Goal: Task Accomplishment & Management: Complete application form

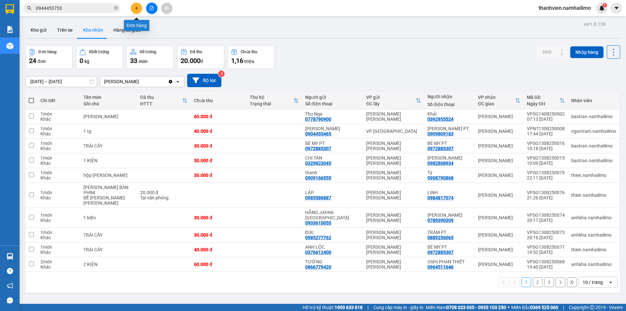
click at [135, 7] on icon "plus" at bounding box center [136, 8] width 5 height 5
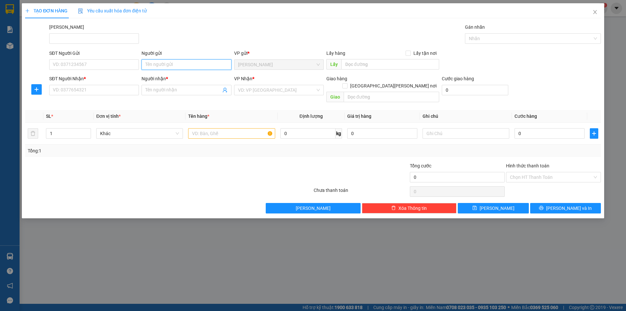
click at [173, 63] on input "Người gửi" at bounding box center [186, 64] width 90 height 10
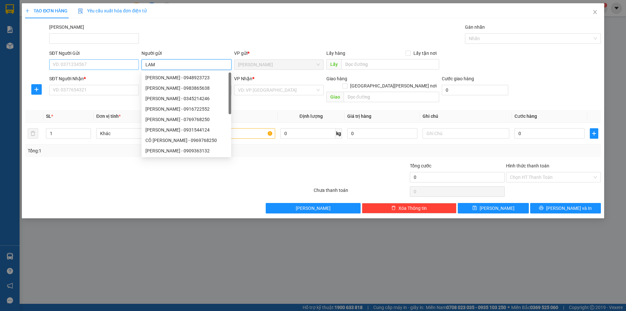
type input "LAM"
click at [127, 66] on input "SĐT Người Gửi" at bounding box center [94, 64] width 90 height 10
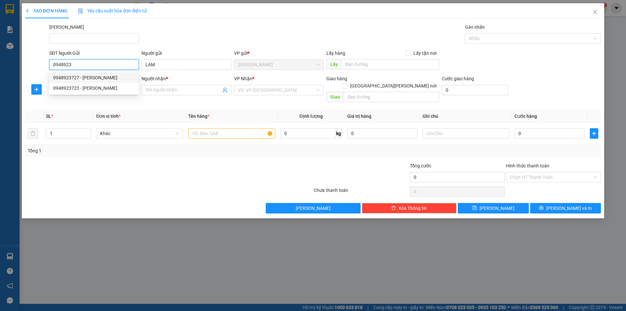
click at [126, 77] on div "0948923727 - LAM" at bounding box center [94, 77] width 82 height 7
type input "0948923727"
type input "0903153868"
type input "HẠNH"
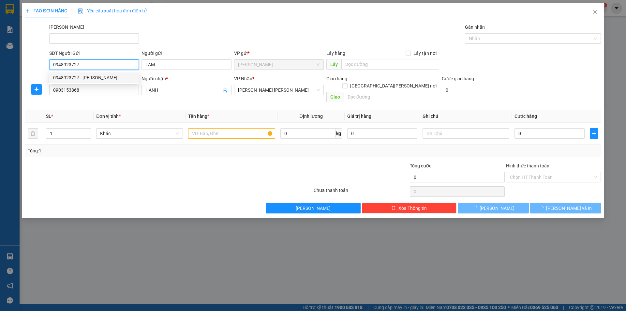
type input "150.000"
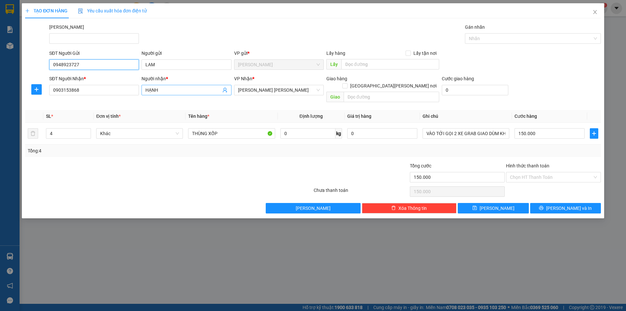
type input "0948923727"
click at [187, 91] on input "HẠNH" at bounding box center [182, 89] width 75 height 7
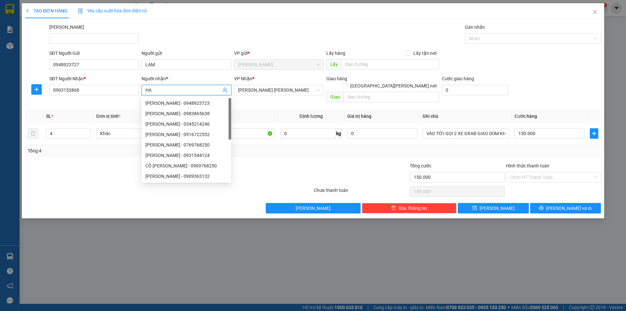
type input "H"
type input "LÝ"
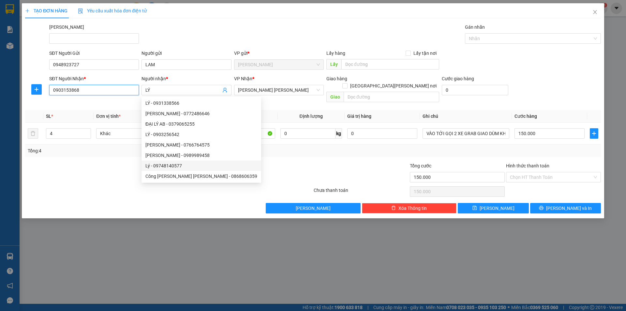
click at [96, 88] on input "0903153868" at bounding box center [94, 90] width 90 height 10
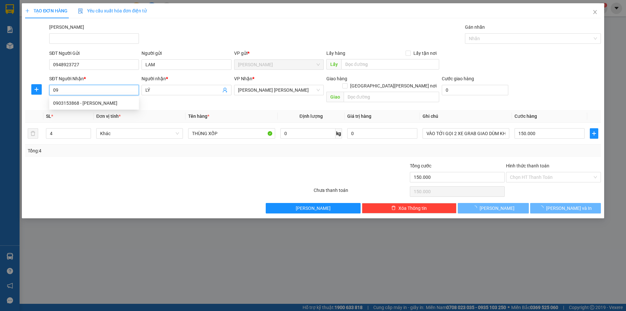
type input "0"
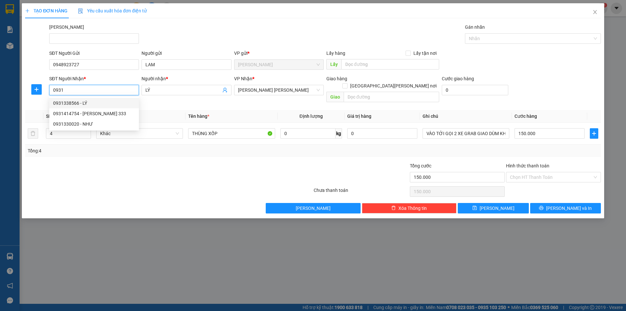
click at [96, 99] on div "0931338566 - LÝ" at bounding box center [94, 102] width 82 height 7
type input "0931338566"
type input "140.000"
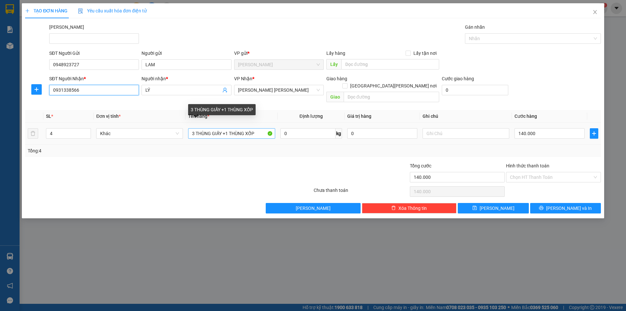
type input "0931338566"
drag, startPoint x: 260, startPoint y: 126, endPoint x: 179, endPoint y: 130, distance: 81.6
click at [179, 130] on tr "4 Khác 3 THÙNG GIẤY +1 THÙNG XỐP 0 kg 0 140.000" at bounding box center [313, 134] width 576 height 22
type input "THÙNG GIẤY"
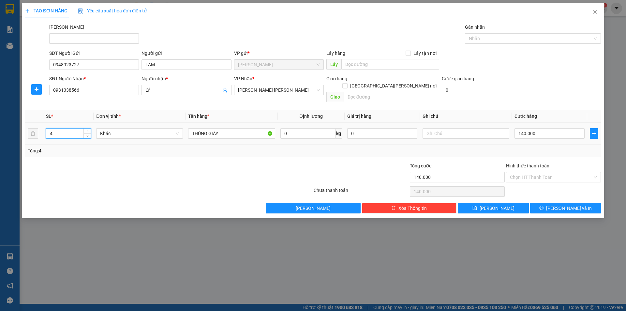
click at [75, 128] on input "4" at bounding box center [68, 133] width 44 height 10
type input "1"
click at [545, 128] on input "140.000" at bounding box center [549, 133] width 70 height 10
type input "3"
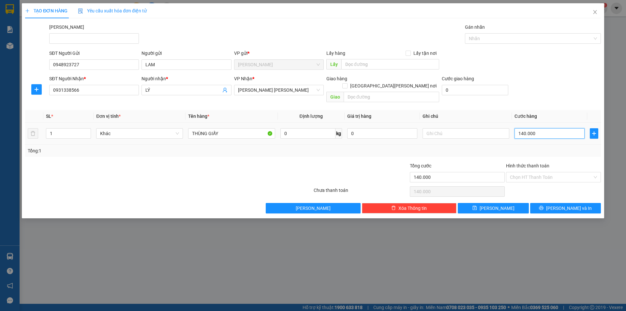
type input "3"
type input "30"
type input "30.000"
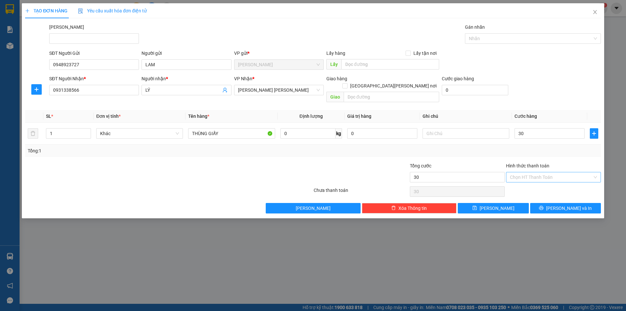
type input "30.000"
click at [546, 173] on input "Hình thức thanh toán" at bounding box center [551, 177] width 82 height 10
click at [543, 184] on div "Tại văn phòng" at bounding box center [553, 182] width 87 height 7
type input "0"
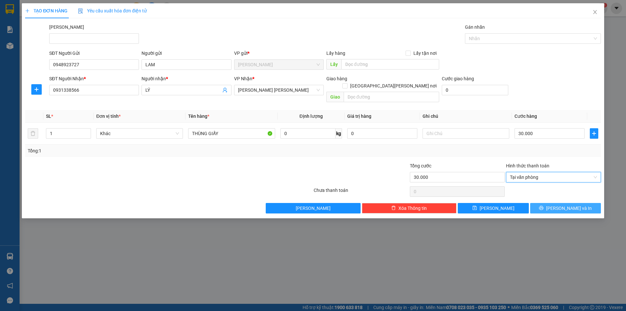
click at [543, 205] on icon "printer" at bounding box center [541, 207] width 5 height 5
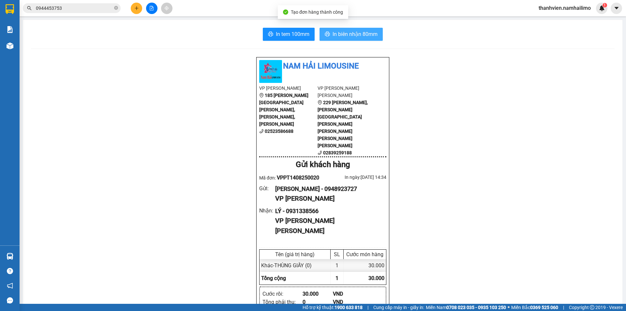
click at [340, 35] on span "In biên nhận 80mm" at bounding box center [354, 34] width 45 height 8
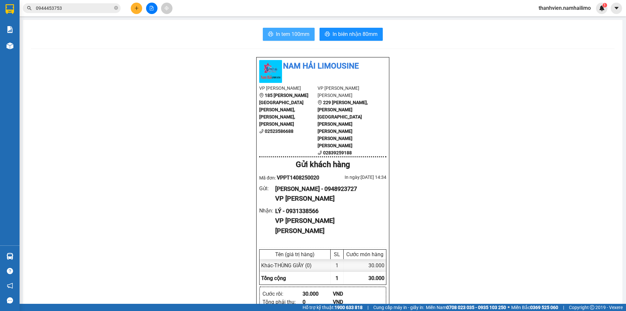
click at [288, 36] on span "In tem 100mm" at bounding box center [293, 34] width 34 height 8
click at [152, 12] on button at bounding box center [151, 8] width 11 height 11
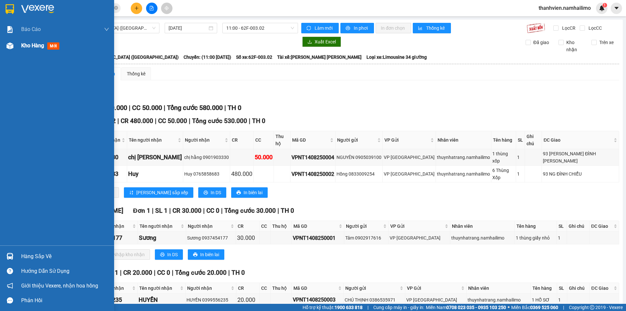
click at [57, 48] on span "mới" at bounding box center [53, 45] width 12 height 7
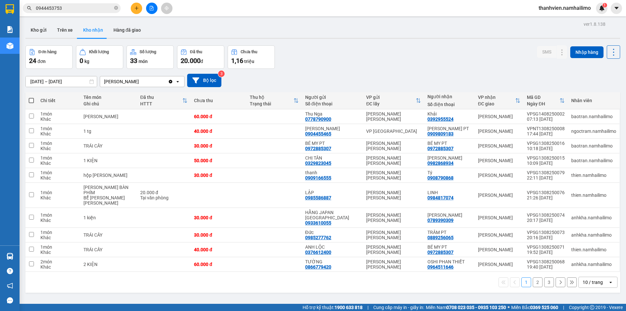
click at [533, 277] on button "2" at bounding box center [538, 282] width 10 height 10
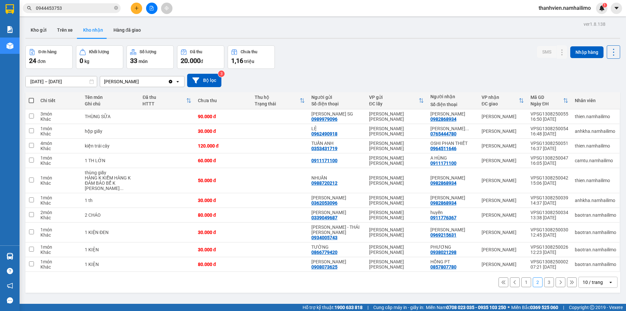
click at [544, 277] on button "3" at bounding box center [549, 282] width 10 height 10
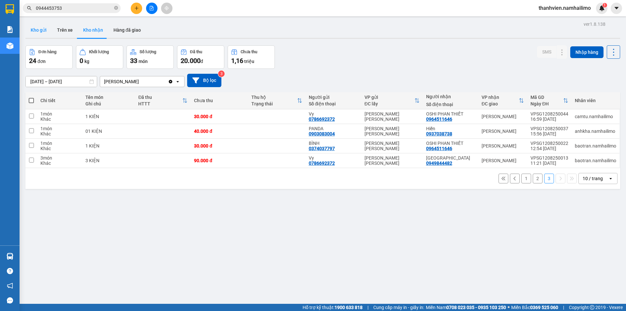
click at [40, 32] on button "Kho gửi" at bounding box center [38, 30] width 26 height 16
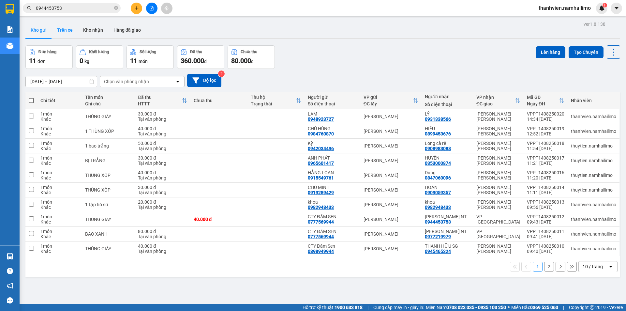
click at [66, 32] on button "Trên xe" at bounding box center [65, 30] width 26 height 16
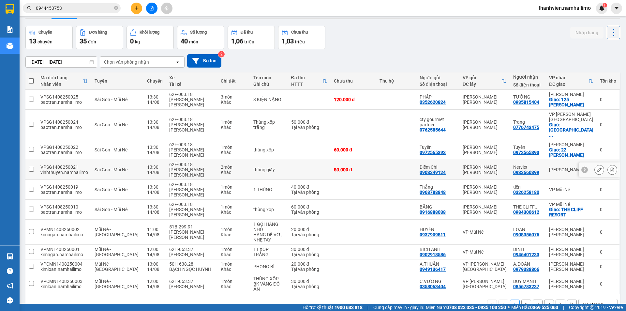
scroll to position [30, 0]
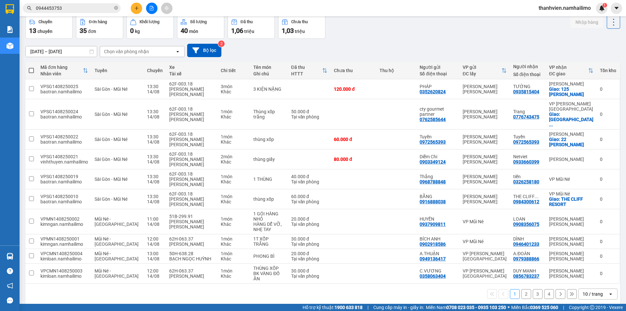
click at [523, 289] on button "2" at bounding box center [526, 294] width 10 height 10
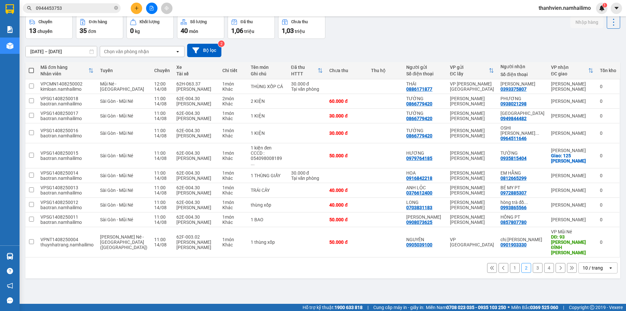
click at [533, 272] on button "3" at bounding box center [538, 268] width 10 height 10
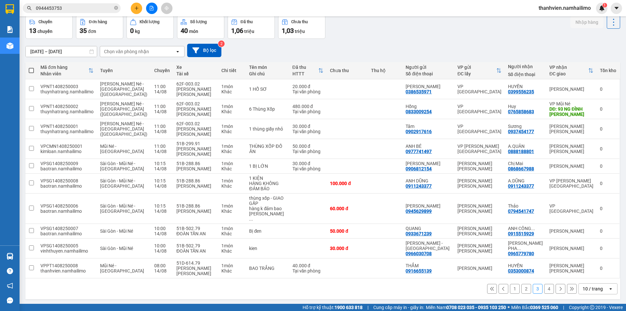
click at [544, 284] on button "4" at bounding box center [549, 289] width 10 height 10
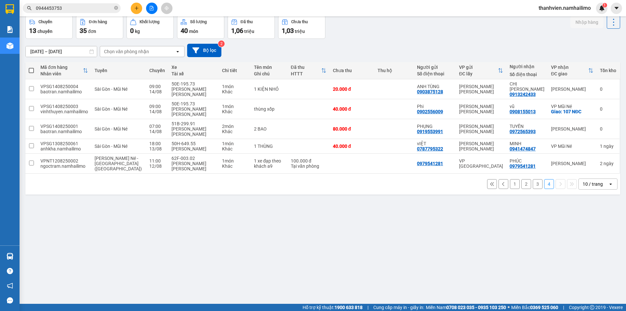
scroll to position [0, 0]
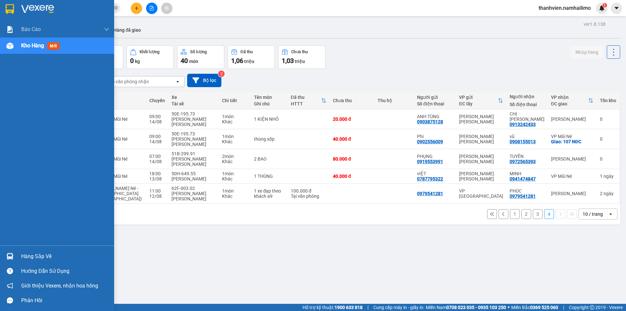
click at [53, 44] on span "mới" at bounding box center [53, 45] width 12 height 7
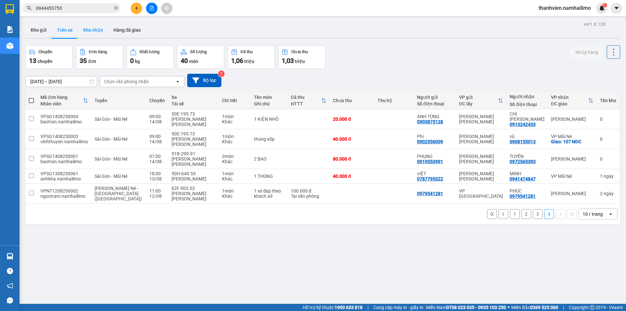
click at [102, 29] on button "Kho nhận" at bounding box center [93, 30] width 30 height 16
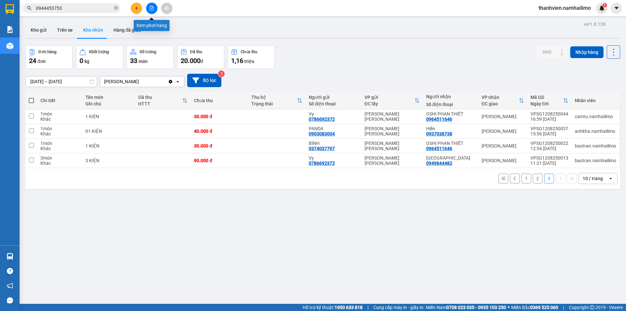
click at [152, 7] on icon "file-add" at bounding box center [151, 8] width 5 height 5
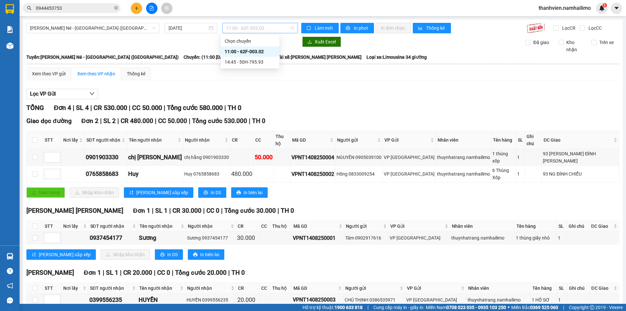
click at [267, 24] on span "11:00 - 62F-003.02" at bounding box center [260, 28] width 68 height 10
click at [254, 63] on div "14:45 - 50H-795.93" at bounding box center [250, 61] width 51 height 7
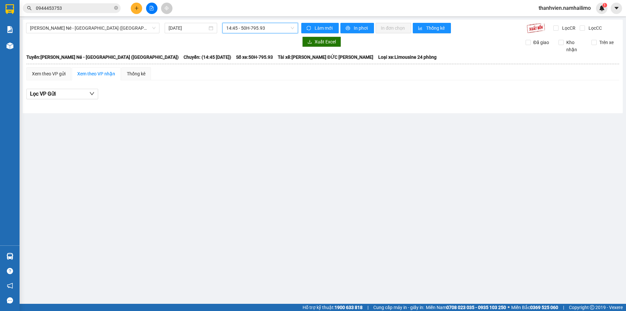
click at [270, 26] on span "14:45 - 50H-795.93" at bounding box center [260, 28] width 68 height 10
click at [115, 26] on span "[PERSON_NAME] Né - [GEOGRAPHIC_DATA] ([GEOGRAPHIC_DATA])" at bounding box center [92, 28] width 125 height 10
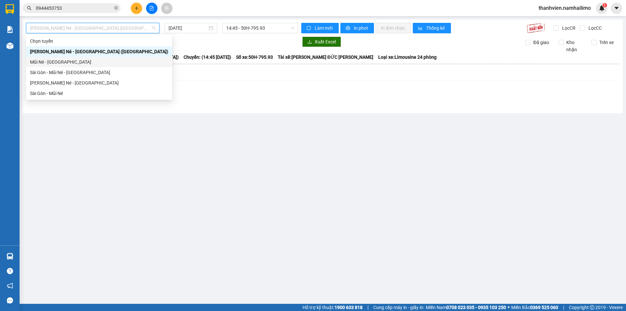
click at [78, 61] on div "Mũi Né - [GEOGRAPHIC_DATA]" at bounding box center [99, 61] width 138 height 7
type input "[DATE]"
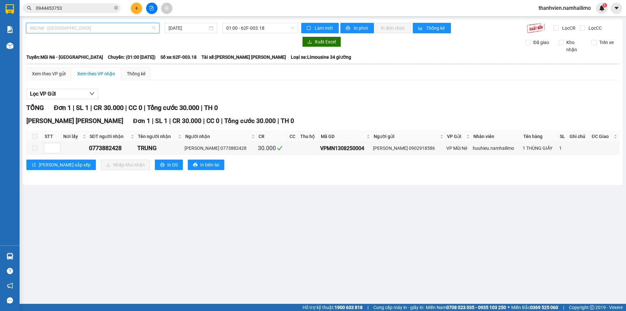
click at [112, 29] on span "Mũi Né - [GEOGRAPHIC_DATA]" at bounding box center [92, 28] width 125 height 10
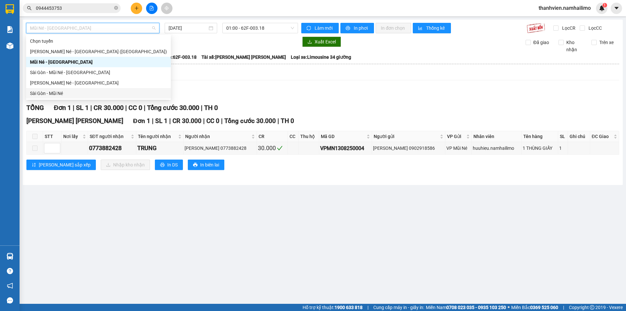
click at [86, 95] on div "Sài Gòn - Mũi Né" at bounding box center [98, 93] width 137 height 7
type input "[DATE]"
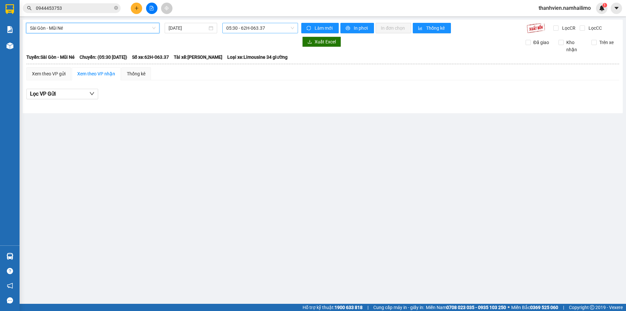
click at [277, 28] on span "05:30 - 62H-063.37" at bounding box center [260, 28] width 68 height 10
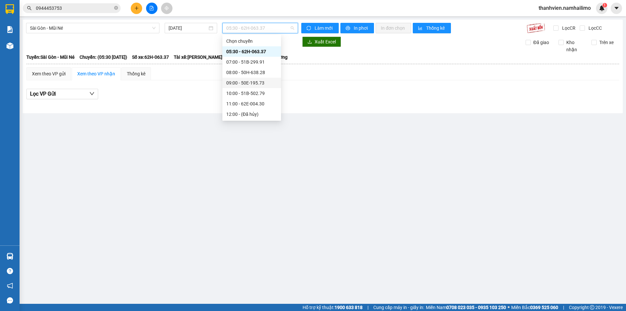
click at [261, 84] on div "09:00 - 50E-195.73" at bounding box center [251, 82] width 51 height 7
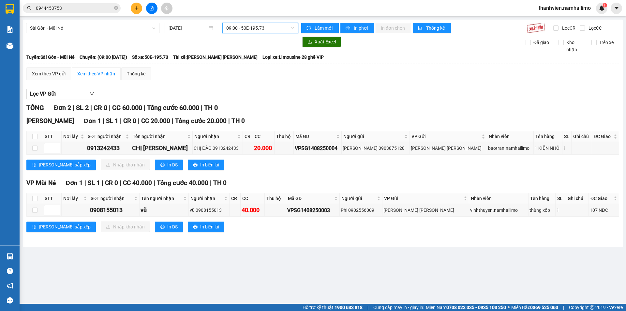
click at [277, 27] on span "09:00 - 50E-195.73" at bounding box center [260, 28] width 68 height 10
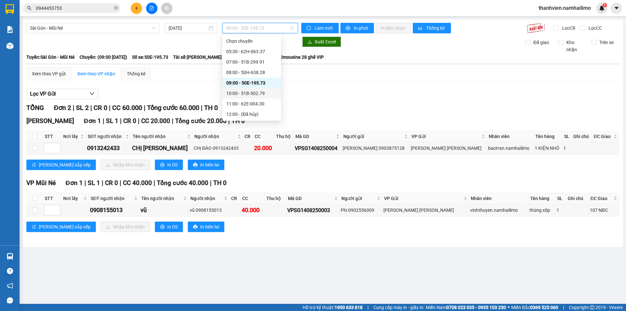
click at [258, 94] on div "10:00 - 51B-502.79" at bounding box center [251, 93] width 51 height 7
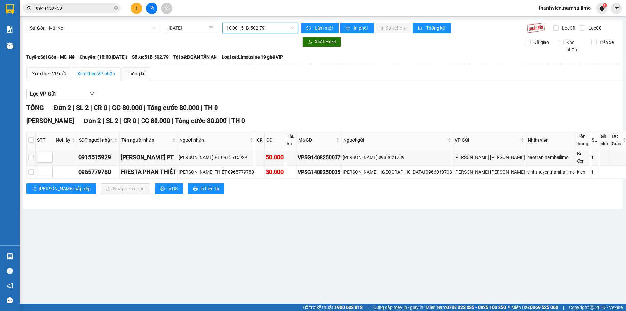
click at [272, 27] on span "10:00 - 51B-502.79" at bounding box center [260, 28] width 68 height 10
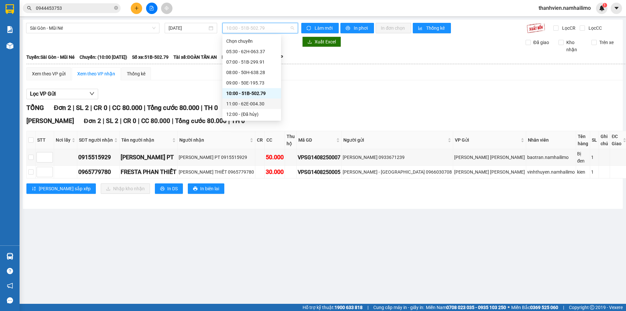
click at [261, 103] on div "11:00 - 62E-004.30" at bounding box center [251, 103] width 51 height 7
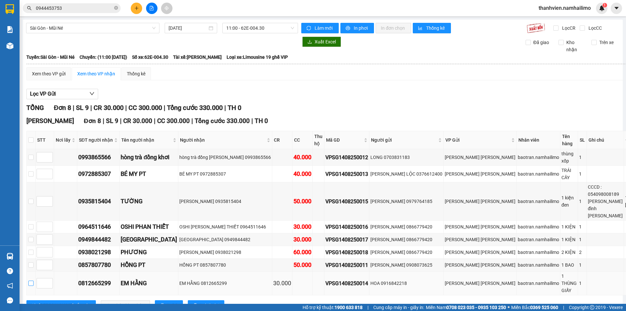
click at [34, 280] on input "checkbox" at bounding box center [30, 282] width 5 height 5
checkbox input "true"
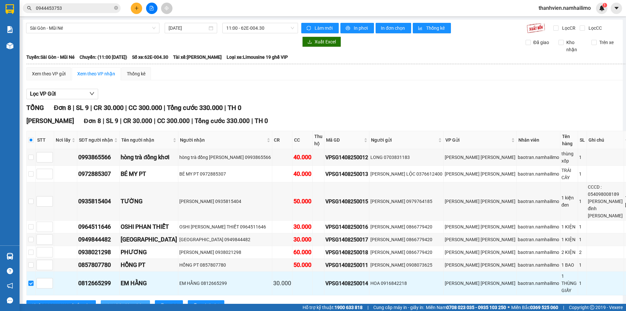
click at [113, 301] on span "Nhập kho nhận" at bounding box center [129, 304] width 32 height 7
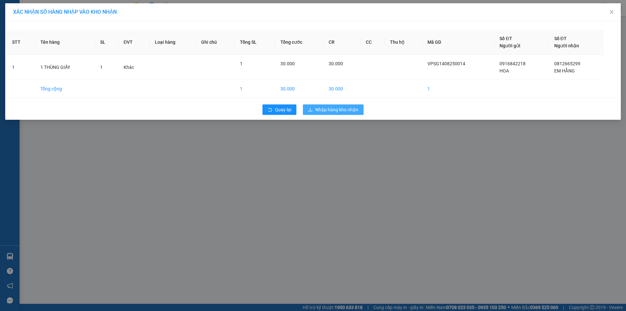
click at [321, 110] on span "Nhập hàng kho nhận" at bounding box center [336, 109] width 43 height 7
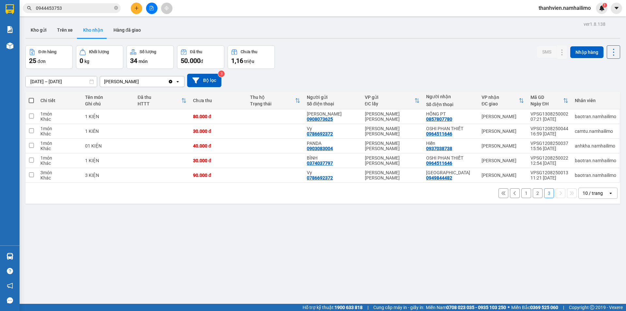
click at [534, 195] on button "2" at bounding box center [538, 193] width 10 height 10
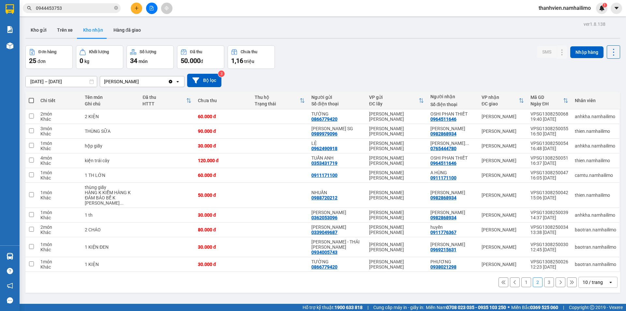
click at [521, 277] on button "1" at bounding box center [526, 282] width 10 height 10
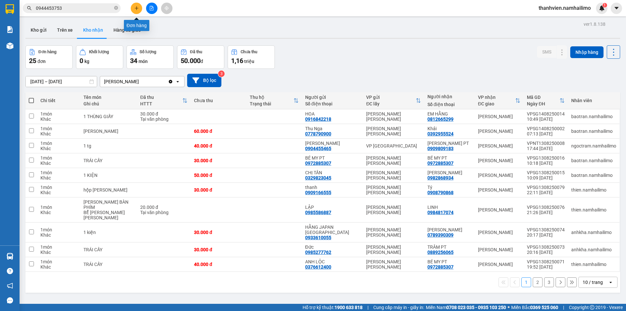
click at [139, 10] on button at bounding box center [136, 8] width 11 height 11
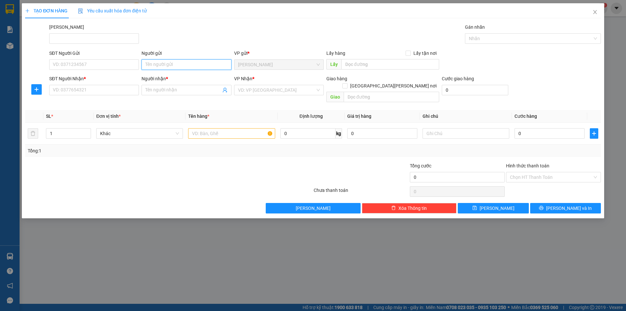
click at [164, 67] on input "Người gửi" at bounding box center [186, 64] width 90 height 10
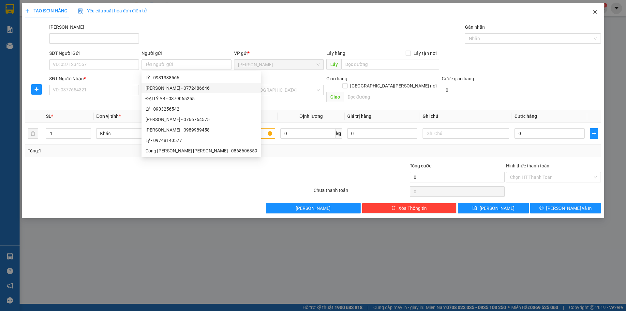
click at [594, 12] on icon "close" at bounding box center [595, 12] width 4 height 4
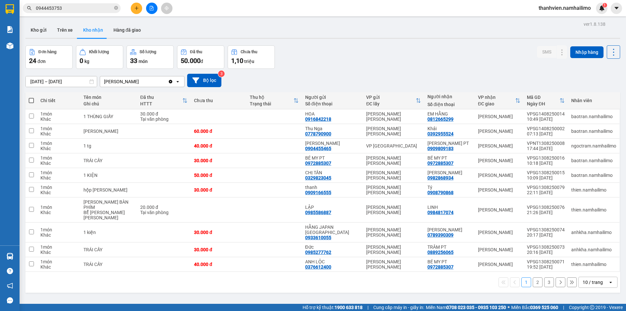
click at [79, 11] on input "0944453753" at bounding box center [74, 8] width 77 height 7
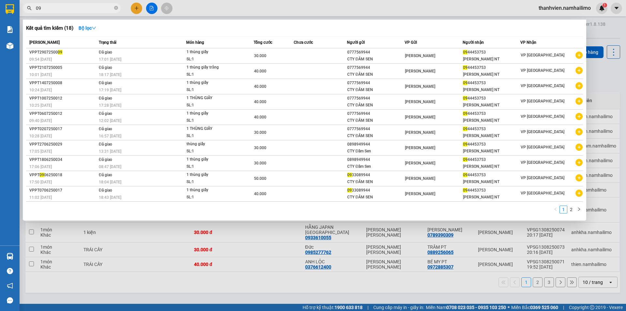
type input "0"
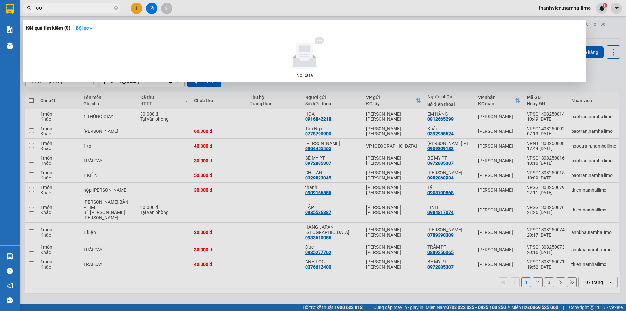
type input "Q"
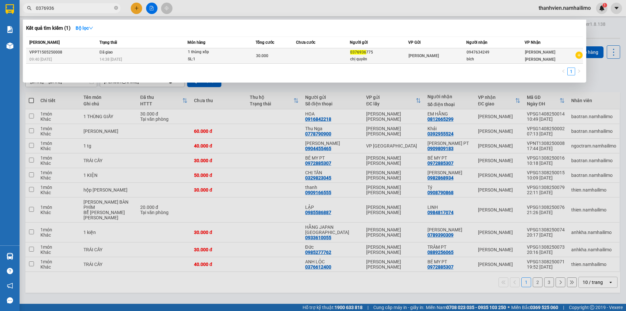
type input "0376936"
click at [578, 56] on icon "plus-circle" at bounding box center [578, 54] width 7 height 7
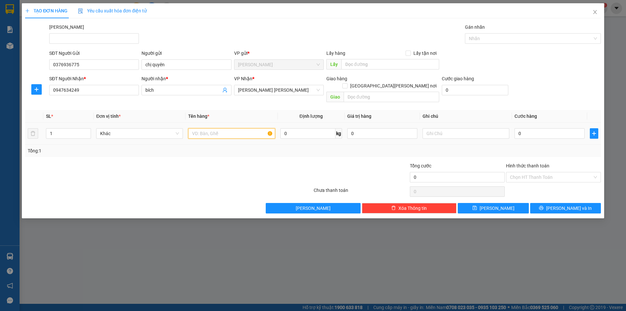
click at [219, 128] on input "text" at bounding box center [231, 133] width 87 height 10
type input "BỊCH ĐỒ"
click at [528, 128] on input "0" at bounding box center [549, 133] width 70 height 10
type input "3"
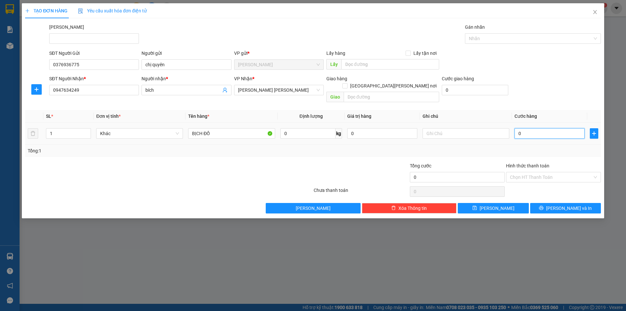
type input "3"
type input "30"
type input "30.000"
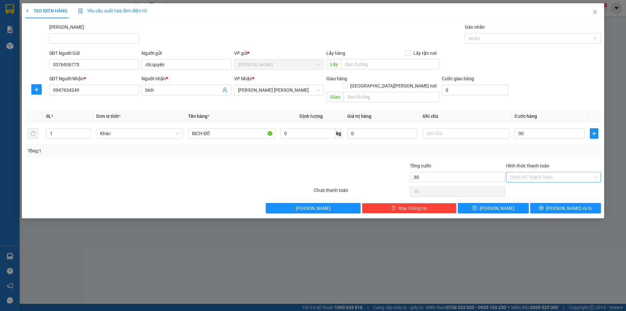
type input "30.000"
click at [544, 172] on input "Hình thức thanh toán" at bounding box center [551, 177] width 82 height 10
drag, startPoint x: 539, startPoint y: 182, endPoint x: 535, endPoint y: 181, distance: 4.5
click at [539, 182] on div "Tại văn phòng" at bounding box center [553, 182] width 87 height 7
type input "0"
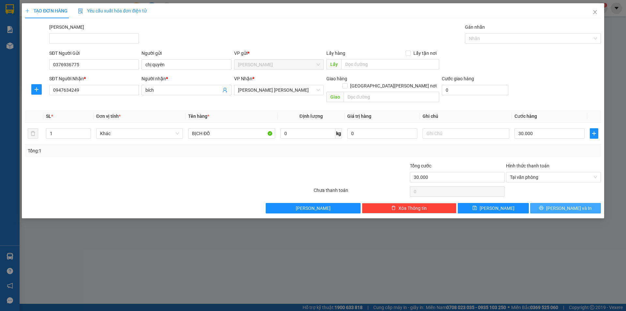
click at [571, 204] on span "[PERSON_NAME] và In" at bounding box center [569, 207] width 46 height 7
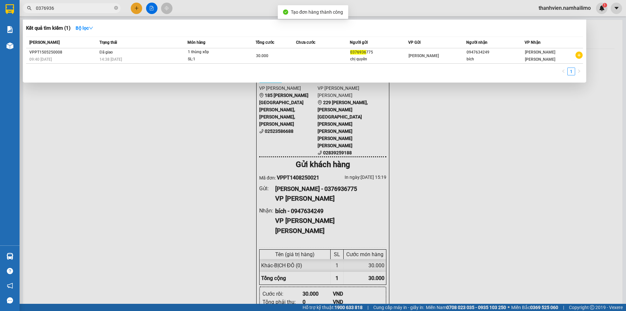
drag, startPoint x: 530, startPoint y: 117, endPoint x: 486, endPoint y: 143, distance: 50.5
click at [528, 118] on div at bounding box center [313, 155] width 626 height 311
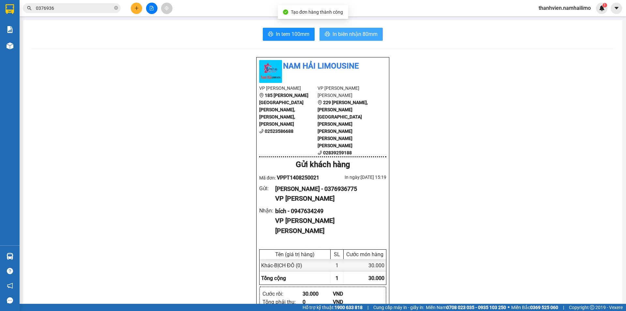
click at [352, 35] on span "In biên nhận 80mm" at bounding box center [354, 34] width 45 height 8
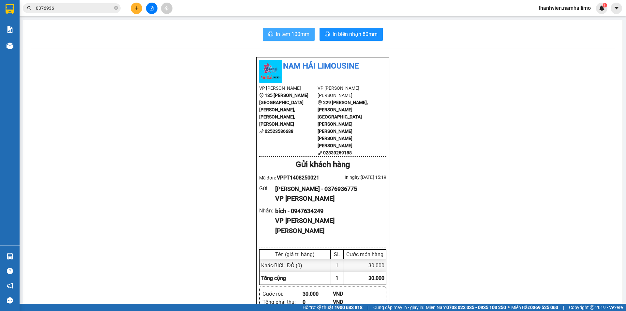
click at [293, 36] on span "In tem 100mm" at bounding box center [293, 34] width 34 height 8
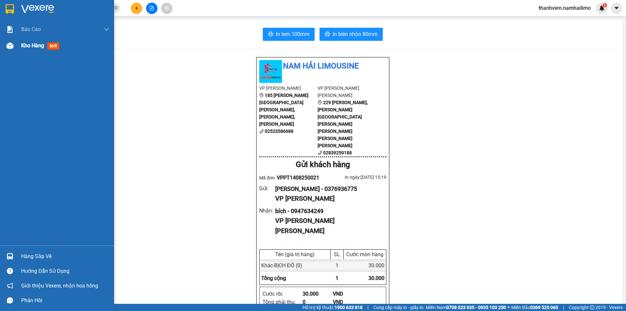
click at [25, 45] on span "Kho hàng" at bounding box center [32, 45] width 23 height 6
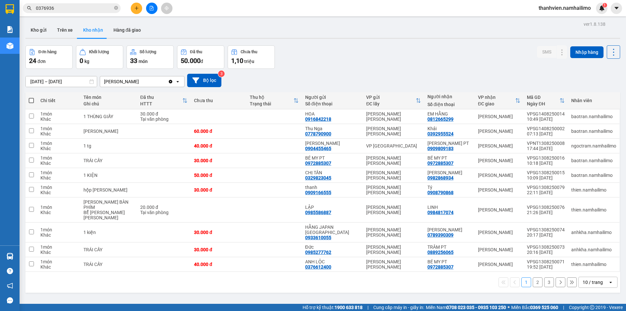
click at [93, 37] on button "Kho nhận" at bounding box center [93, 30] width 30 height 16
click at [41, 36] on button "Kho gửi" at bounding box center [38, 30] width 26 height 16
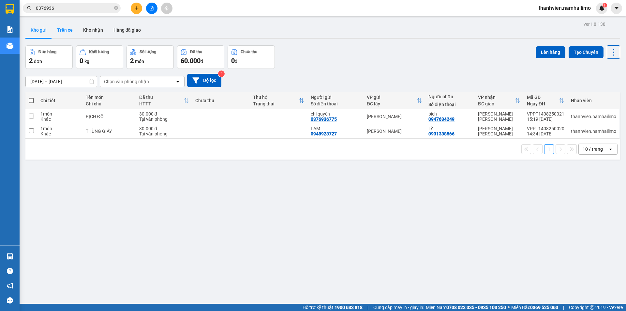
click at [71, 29] on button "Trên xe" at bounding box center [65, 30] width 26 height 16
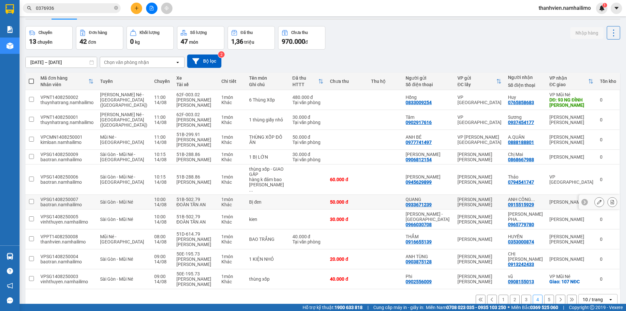
scroll to position [30, 0]
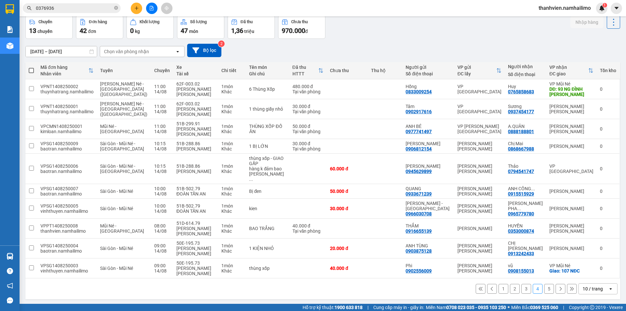
click at [544, 284] on button "5" at bounding box center [549, 289] width 10 height 10
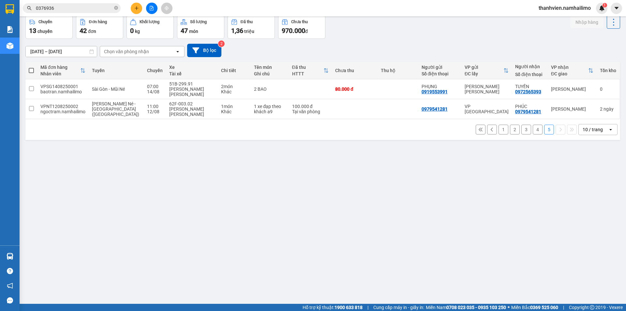
click at [502, 131] on button "1" at bounding box center [503, 129] width 10 height 10
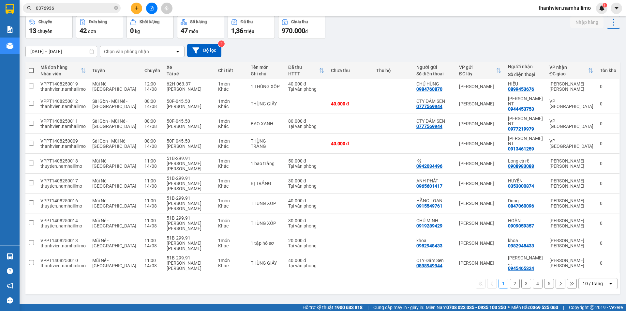
click at [514, 278] on button "2" at bounding box center [515, 283] width 10 height 10
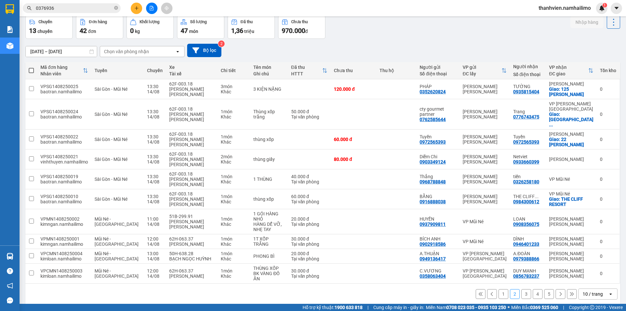
click at [521, 289] on button "3" at bounding box center [526, 294] width 10 height 10
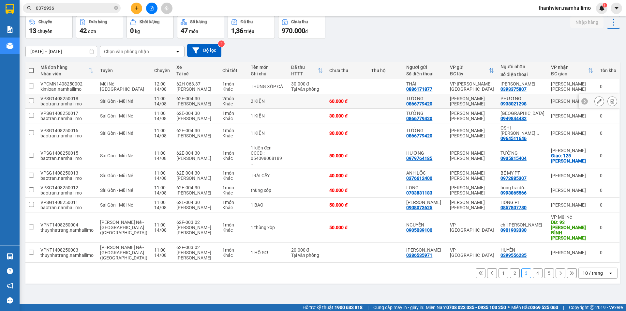
click at [31, 103] on input "checkbox" at bounding box center [31, 100] width 5 height 5
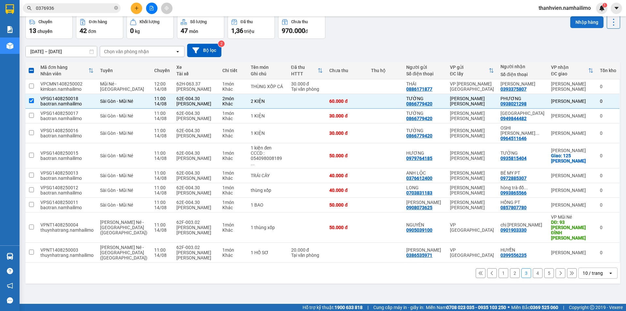
click at [580, 19] on button "Nhập hàng" at bounding box center [586, 22] width 33 height 12
checkbox input "false"
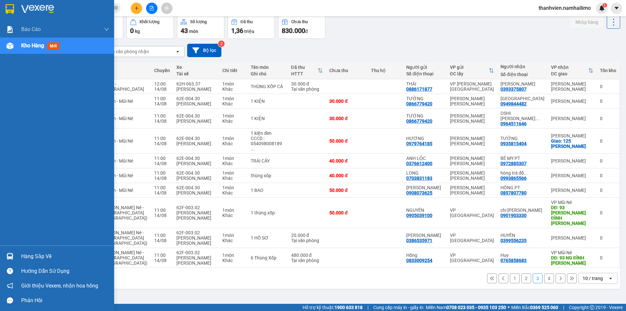
scroll to position [0, 0]
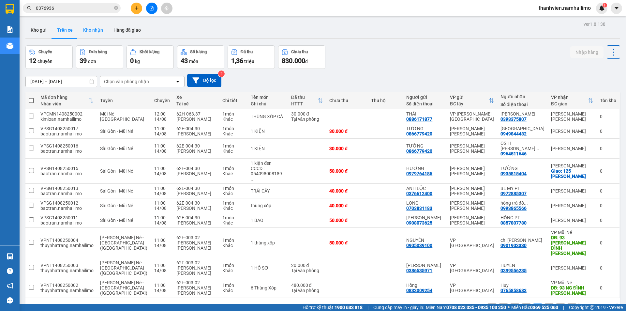
click at [98, 32] on button "Kho nhận" at bounding box center [93, 30] width 30 height 16
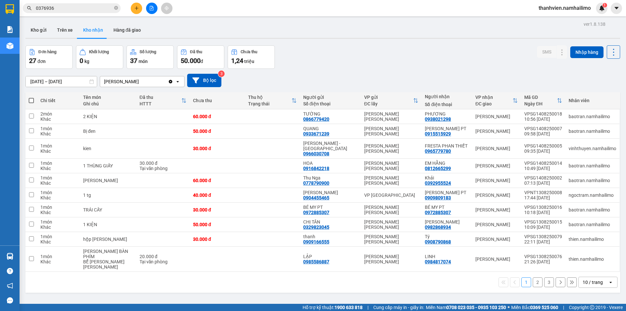
click at [569, 7] on span "thanhvien.namhailimo" at bounding box center [564, 8] width 63 height 8
click at [551, 19] on span "Đăng xuất" at bounding box center [567, 20] width 49 height 7
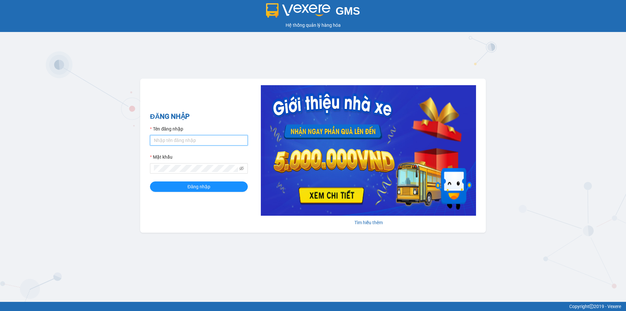
click at [174, 145] on input "Tên đăng nhập" at bounding box center [199, 140] width 98 height 10
type input "thuytien.namhailimo"
drag, startPoint x: 192, startPoint y: 183, endPoint x: 195, endPoint y: 173, distance: 11.3
click at [195, 173] on form "Tên đăng nhập thuytien.namhailimo Mật khẩu Đăng nhập" at bounding box center [199, 158] width 98 height 66
click at [196, 188] on span "Đăng nhập" at bounding box center [198, 186] width 23 height 7
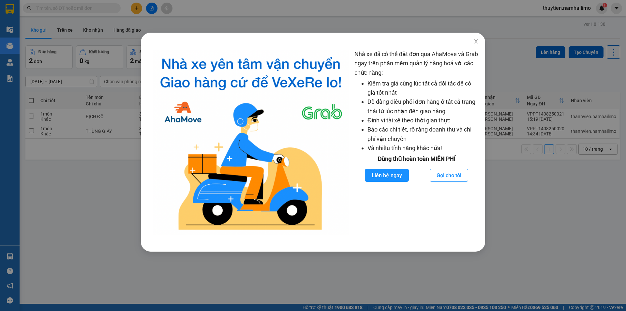
drag, startPoint x: 474, startPoint y: 41, endPoint x: 471, endPoint y: 33, distance: 8.2
click at [474, 41] on icon "close" at bounding box center [475, 41] width 5 height 5
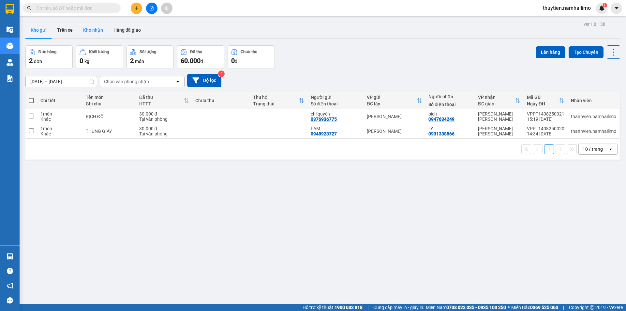
click at [96, 32] on button "Kho nhận" at bounding box center [93, 30] width 30 height 16
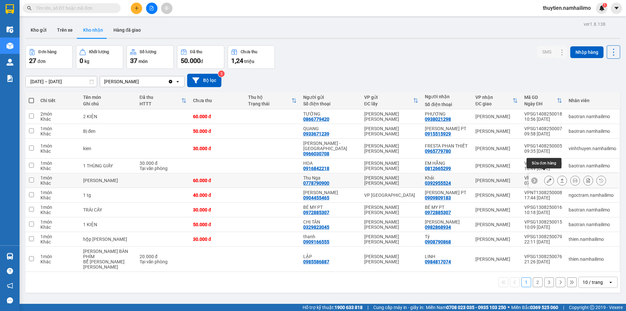
click at [547, 178] on icon at bounding box center [549, 180] width 5 height 5
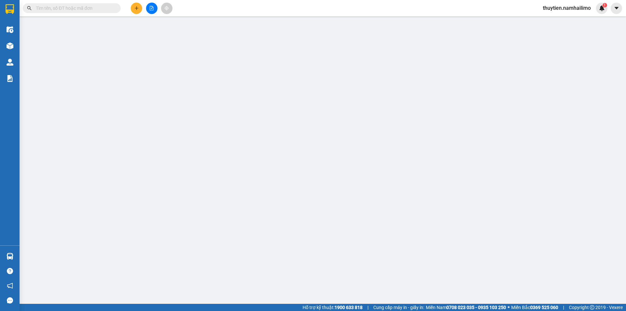
type input "0778790900"
type input "Thu Nga"
type input "0392955524"
type input "Khải"
type input "60.000"
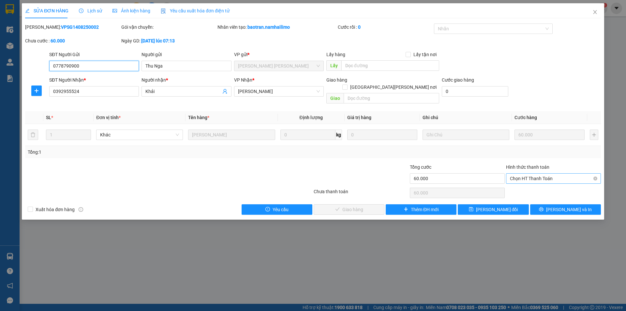
click at [540, 173] on span "Chọn HT Thanh Toán" at bounding box center [553, 178] width 87 height 10
click at [538, 182] on div "Tại văn phòng" at bounding box center [553, 184] width 87 height 7
type input "0"
click at [376, 204] on button "Lưu và Giao hàng" at bounding box center [349, 209] width 71 height 10
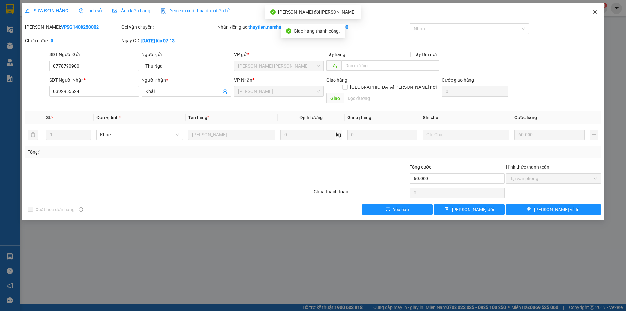
click at [593, 10] on icon "close" at bounding box center [594, 11] width 5 height 5
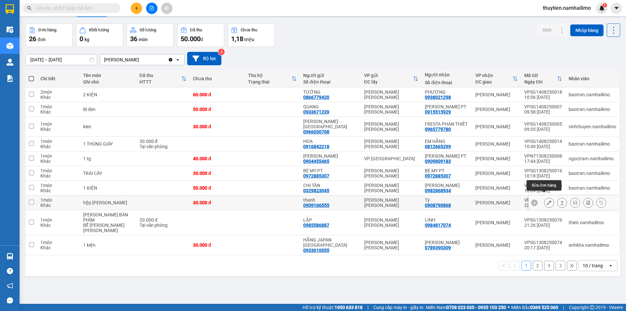
scroll to position [30, 0]
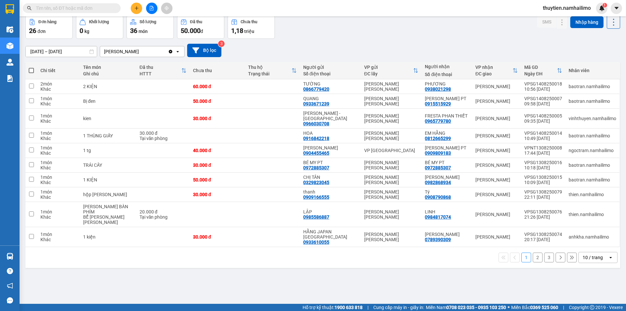
click at [533, 252] on button "2" at bounding box center [538, 257] width 10 height 10
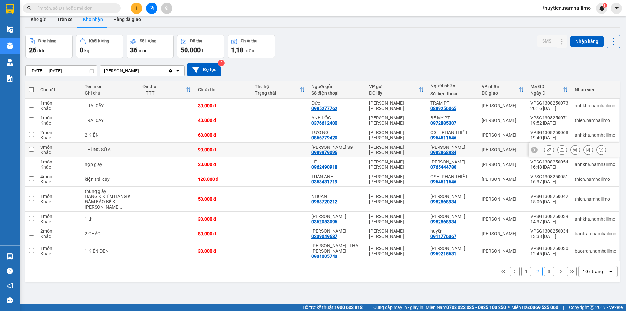
scroll to position [0, 0]
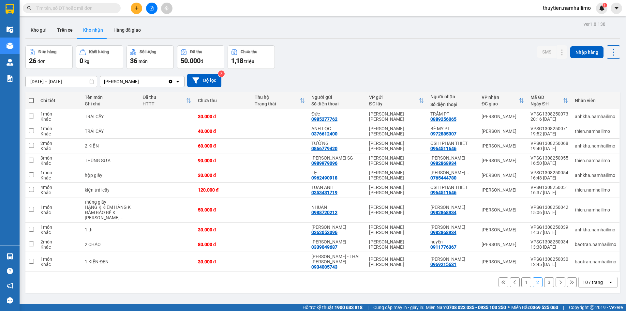
click at [98, 25] on button "Kho nhận" at bounding box center [93, 30] width 30 height 16
click at [521, 277] on button "1" at bounding box center [526, 282] width 10 height 10
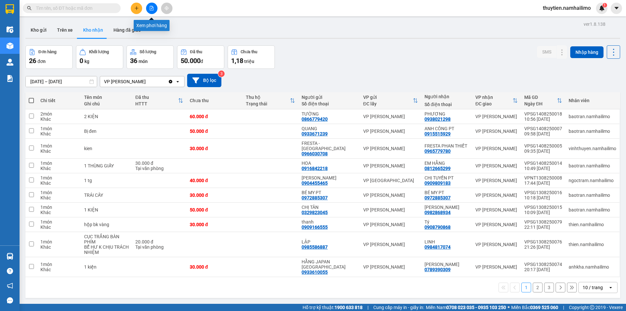
click at [149, 8] on icon "file-add" at bounding box center [151, 8] width 5 height 5
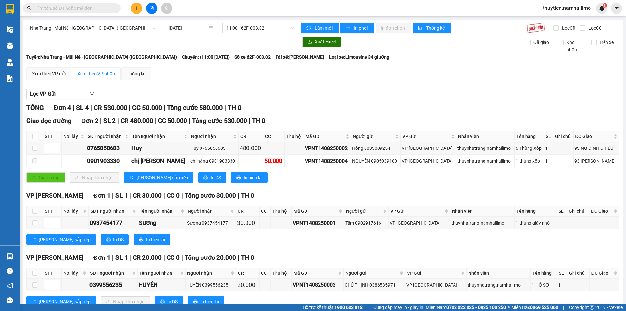
click at [118, 25] on span "[PERSON_NAME] Né - [GEOGRAPHIC_DATA] ([GEOGRAPHIC_DATA])" at bounding box center [92, 28] width 125 height 10
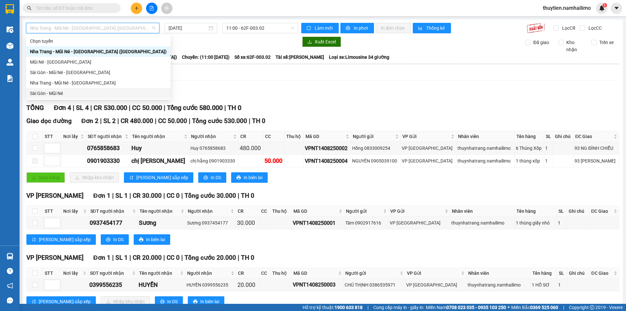
drag, startPoint x: 55, startPoint y: 95, endPoint x: 60, endPoint y: 92, distance: 6.1
click at [60, 92] on div "Sài Gòn - Mũi Né" at bounding box center [98, 93] width 137 height 7
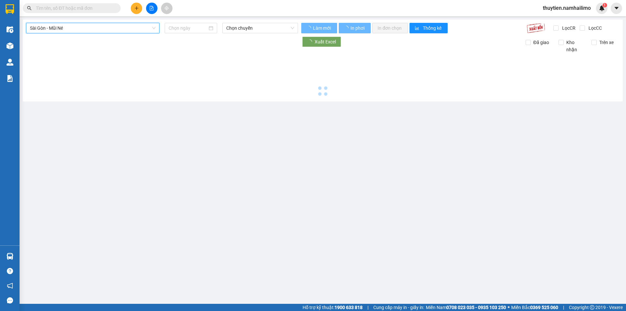
type input "[DATE]"
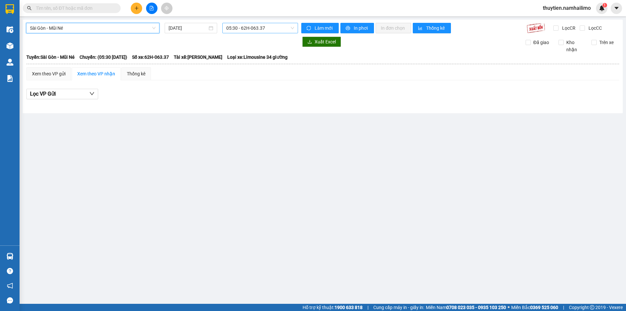
click at [259, 25] on span "05:30 - 62H-063.37" at bounding box center [260, 28] width 68 height 10
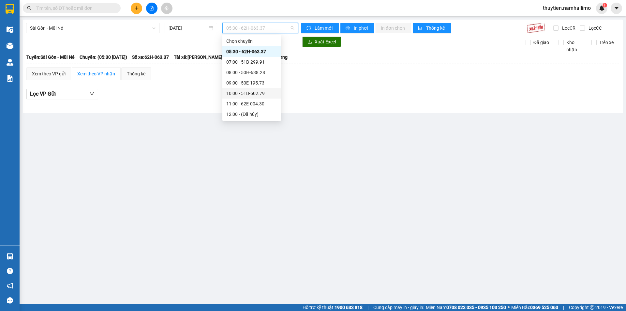
click at [259, 93] on div "10:00 - 51B-502.79" at bounding box center [251, 93] width 51 height 7
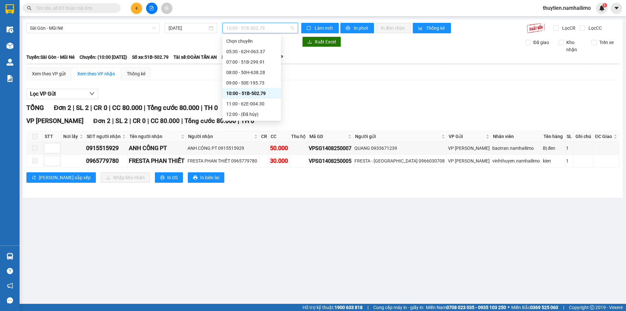
click at [275, 30] on span "10:00 - 51B-502.79" at bounding box center [260, 28] width 68 height 10
click at [264, 80] on div "09:00 - 50E-195.73" at bounding box center [251, 82] width 51 height 7
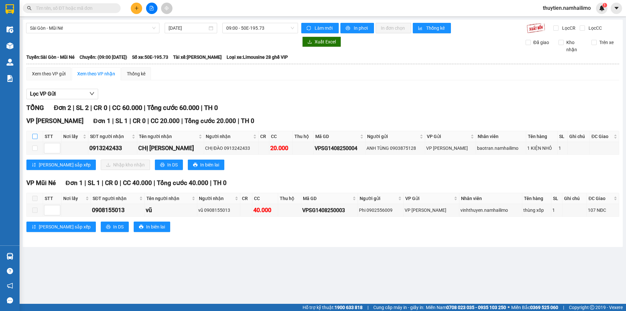
click at [34, 134] on input "checkbox" at bounding box center [34, 136] width 5 height 5
checkbox input "true"
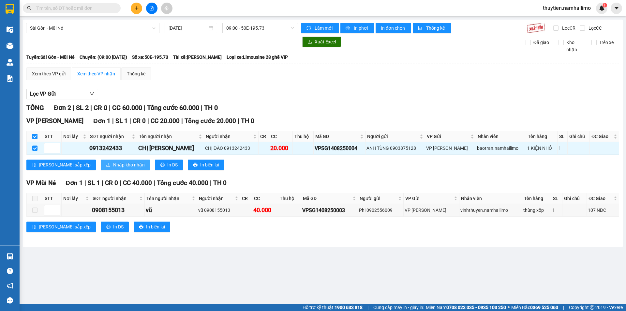
click at [113, 163] on span "Nhập kho nhận" at bounding box center [129, 164] width 32 height 7
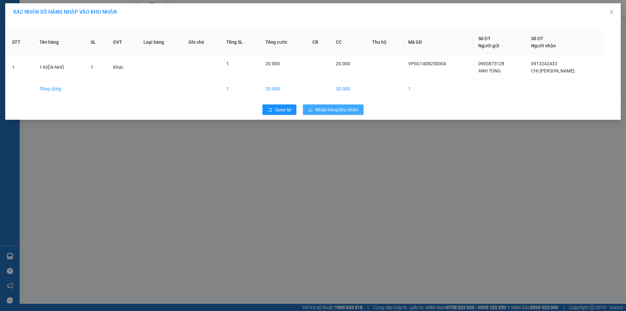
click at [328, 109] on span "Nhập hàng kho nhận" at bounding box center [336, 109] width 43 height 7
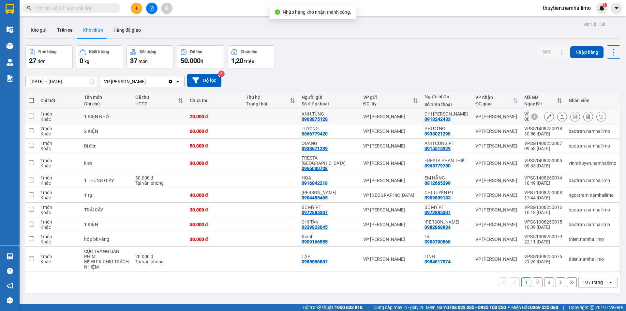
click at [547, 115] on icon at bounding box center [549, 116] width 5 height 5
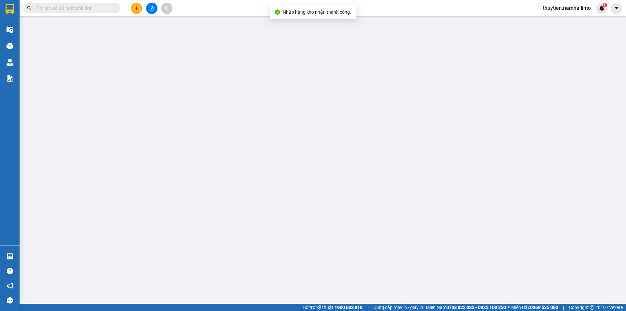
type input "0903875128"
type input "ANH TÙNG"
type input "0913242433"
type input "CHỊ ĐÀO"
type input "20.000"
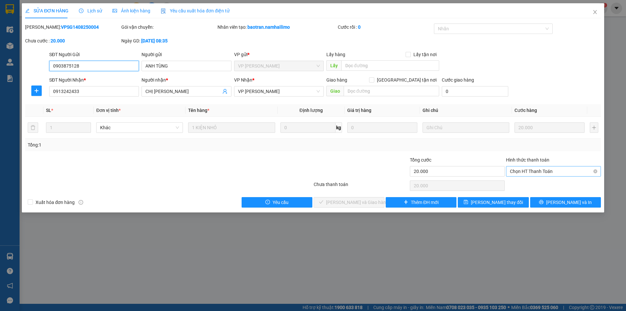
click at [533, 169] on span "Chọn HT Thanh Toán" at bounding box center [553, 171] width 87 height 10
click at [531, 182] on div "Tại văn phòng" at bounding box center [553, 184] width 87 height 7
type input "0"
click at [374, 203] on button "Lưu và Giao hàng" at bounding box center [349, 202] width 71 height 10
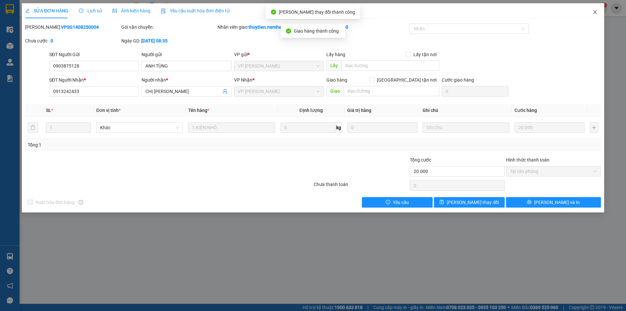
click at [596, 14] on icon "close" at bounding box center [594, 11] width 5 height 5
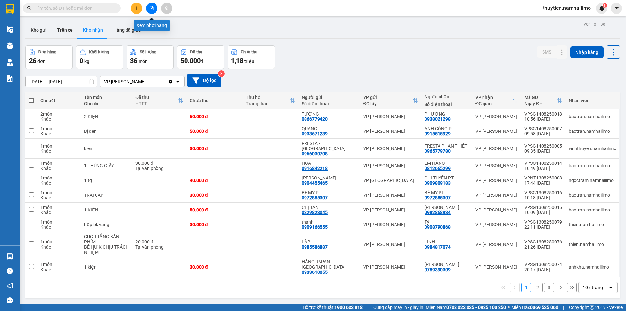
click at [153, 7] on icon "file-add" at bounding box center [151, 8] width 5 height 5
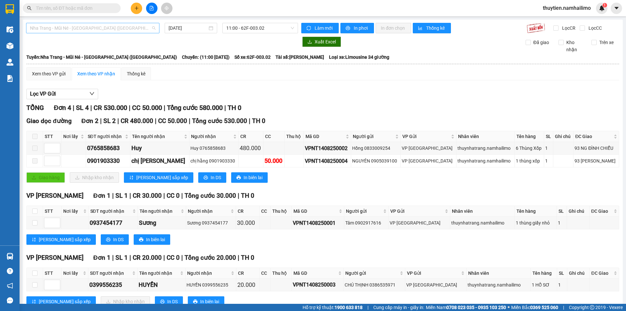
click at [108, 24] on span "[PERSON_NAME] Né - [GEOGRAPHIC_DATA] ([GEOGRAPHIC_DATA])" at bounding box center [92, 28] width 125 height 10
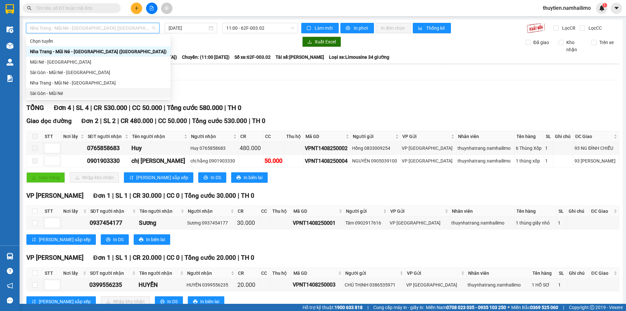
click at [50, 92] on div "Sài Gòn - Mũi Né" at bounding box center [98, 93] width 137 height 7
type input "[DATE]"
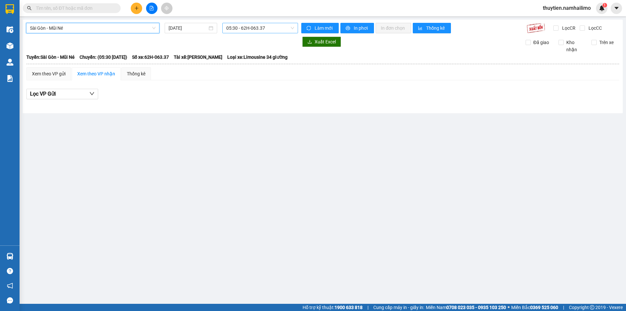
click at [243, 26] on span "05:30 - 62H-063.37" at bounding box center [260, 28] width 68 height 10
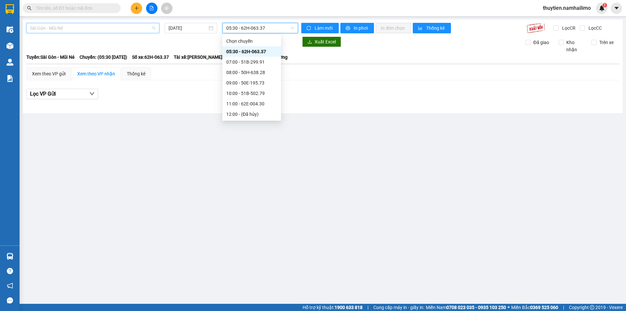
click at [79, 30] on span "Sài Gòn - Mũi Né" at bounding box center [92, 28] width 125 height 10
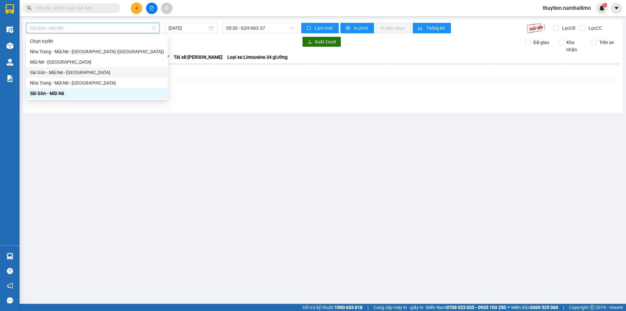
click at [60, 71] on div "Sài Gòn - Mũi Né - [GEOGRAPHIC_DATA]" at bounding box center [97, 72] width 134 height 7
type input "[DATE]"
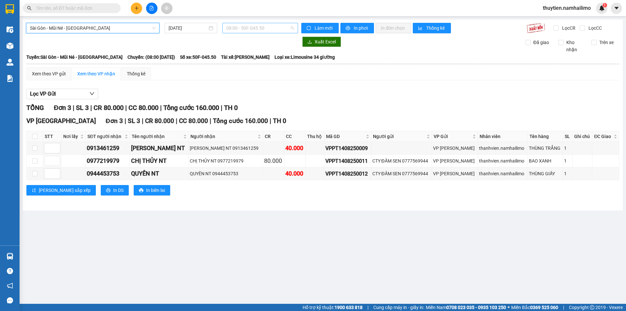
click at [243, 29] on span "08:00 - 50F-045.50" at bounding box center [260, 28] width 68 height 10
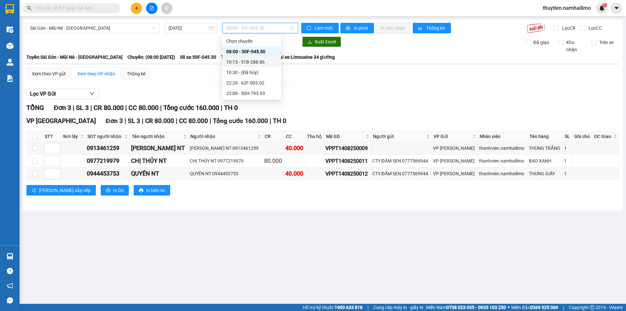
click at [252, 60] on div "10:15 - 51B-288.86" at bounding box center [251, 61] width 51 height 7
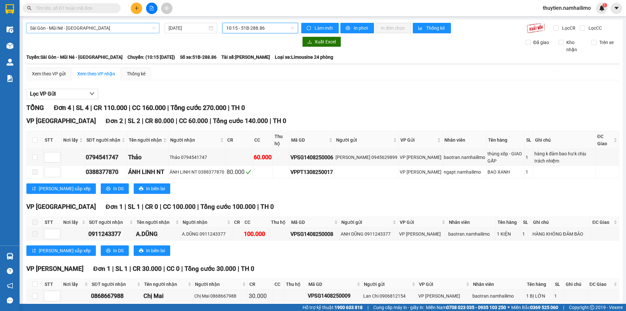
click at [60, 26] on span "Sài Gòn - Mũi Né - [GEOGRAPHIC_DATA]" at bounding box center [92, 28] width 125 height 10
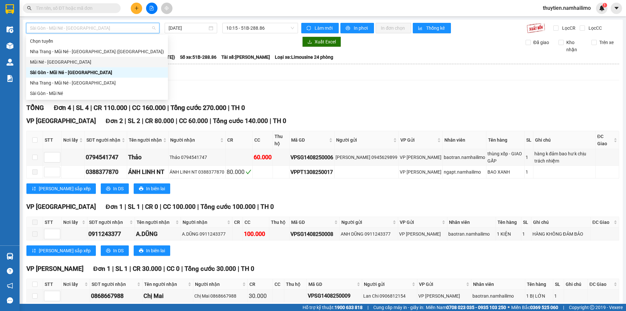
click at [51, 60] on div "Mũi Né - [GEOGRAPHIC_DATA]" at bounding box center [97, 61] width 134 height 7
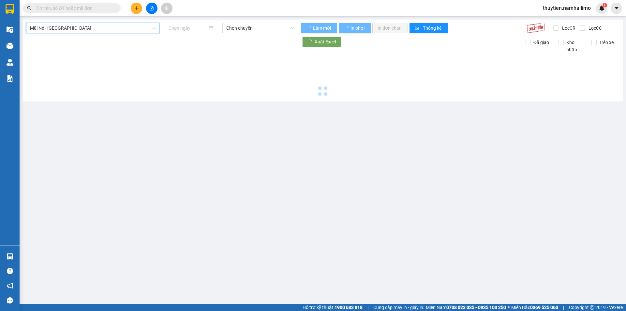
type input "[DATE]"
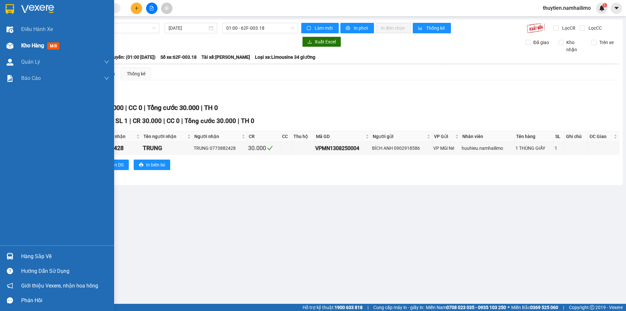
click at [25, 45] on span "Kho hàng" at bounding box center [32, 45] width 23 height 6
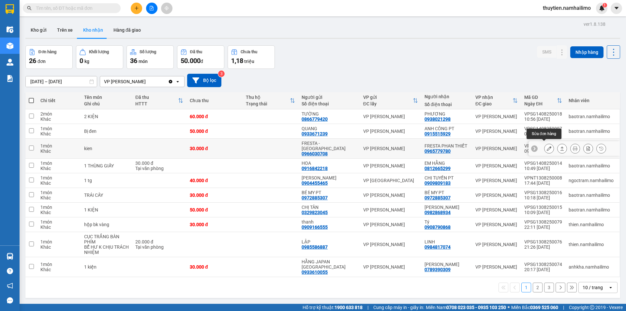
click at [547, 146] on icon at bounding box center [549, 148] width 5 height 5
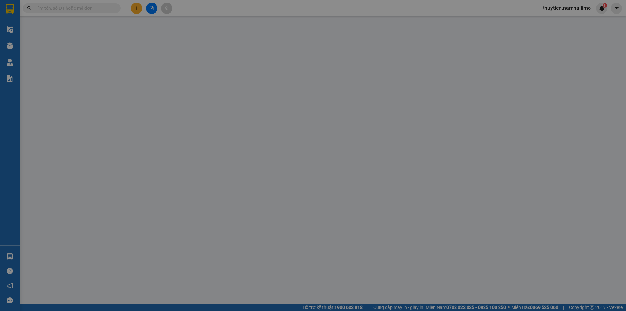
type input "0966030708"
type input "FRESTA - SÀI GÒN"
type input "0965779780"
type input "FRESTA PHAN THIẾT"
type input "30.000"
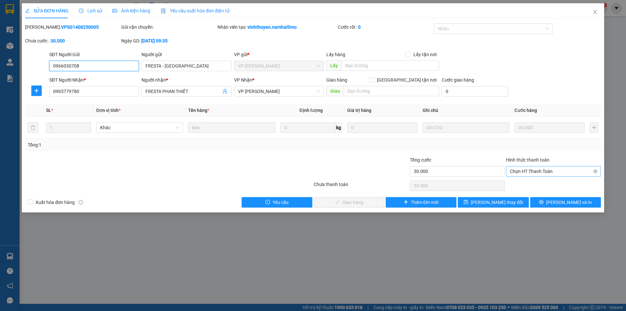
drag, startPoint x: 527, startPoint y: 169, endPoint x: 524, endPoint y: 176, distance: 7.2
click at [527, 169] on span "Chọn HT Thanh Toán" at bounding box center [553, 171] width 87 height 10
drag, startPoint x: 524, startPoint y: 182, endPoint x: 487, endPoint y: 185, distance: 37.6
click at [523, 182] on div "Tại văn phòng" at bounding box center [553, 184] width 87 height 7
type input "0"
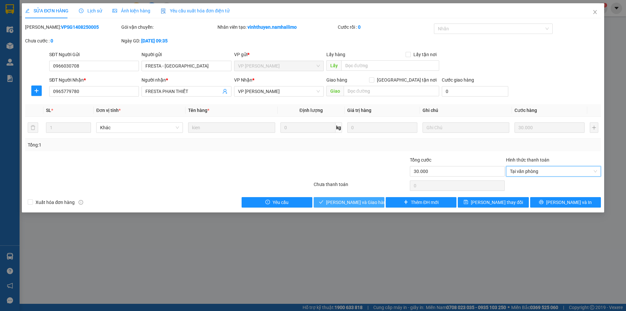
click at [367, 201] on span "Lưu và Giao hàng" at bounding box center [357, 201] width 63 height 7
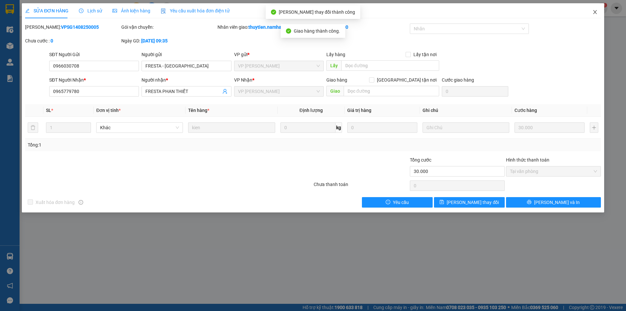
click at [595, 13] on icon "close" at bounding box center [595, 12] width 4 height 4
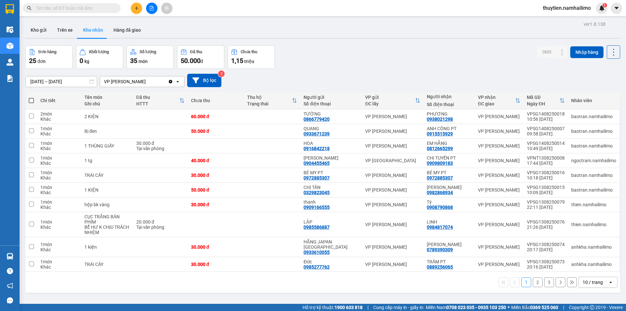
click at [533, 277] on button "2" at bounding box center [538, 282] width 10 height 10
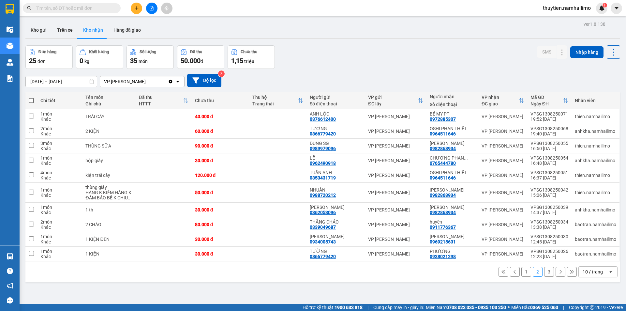
click at [544, 270] on button "3" at bounding box center [549, 272] width 10 height 10
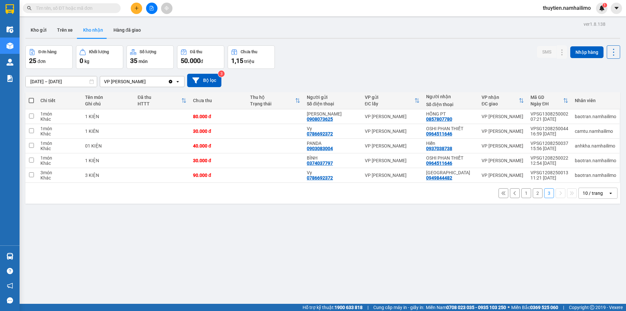
click at [534, 193] on button "2" at bounding box center [538, 193] width 10 height 10
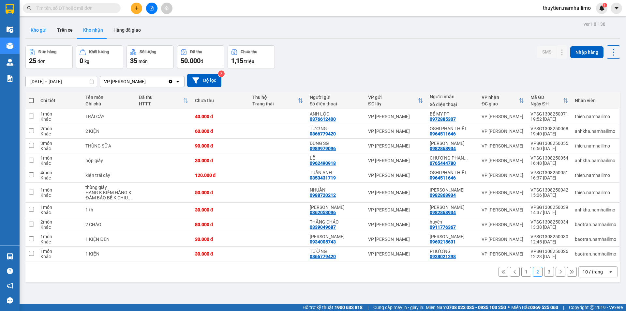
click at [42, 31] on button "Kho gửi" at bounding box center [38, 30] width 26 height 16
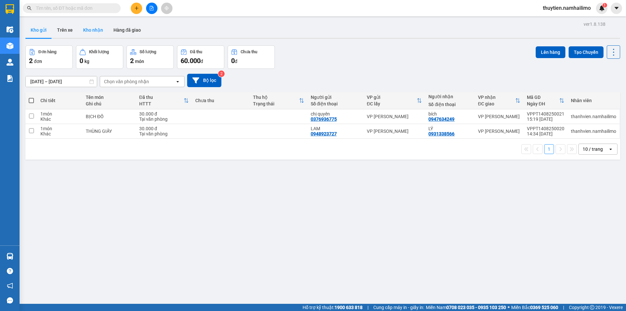
click at [100, 30] on button "Kho nhận" at bounding box center [93, 30] width 30 height 16
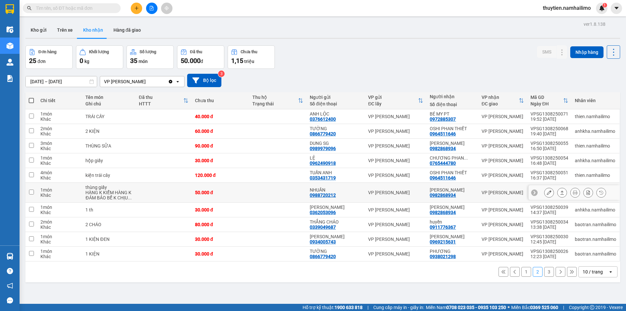
scroll to position [30, 0]
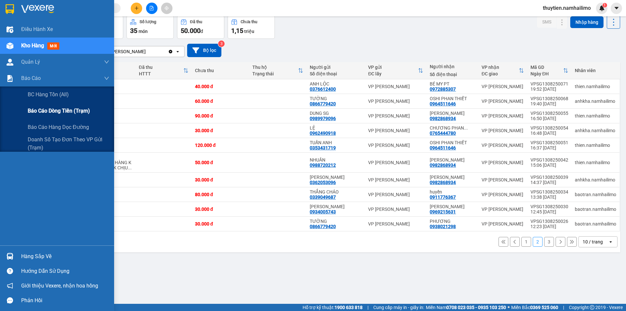
click at [43, 112] on span "Báo cáo dòng tiền (trạm)" at bounding box center [59, 111] width 62 height 8
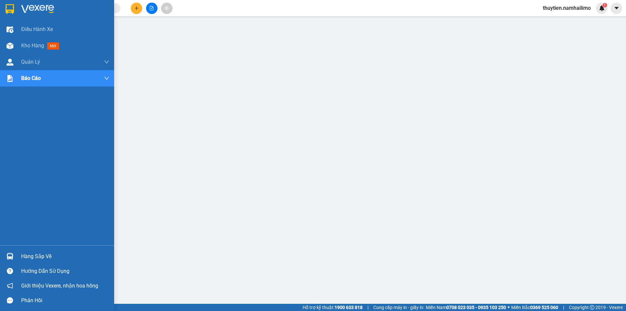
drag, startPoint x: 36, startPoint y: 43, endPoint x: 109, endPoint y: 74, distance: 79.5
click at [35, 43] on span "Kho hàng" at bounding box center [32, 45] width 23 height 6
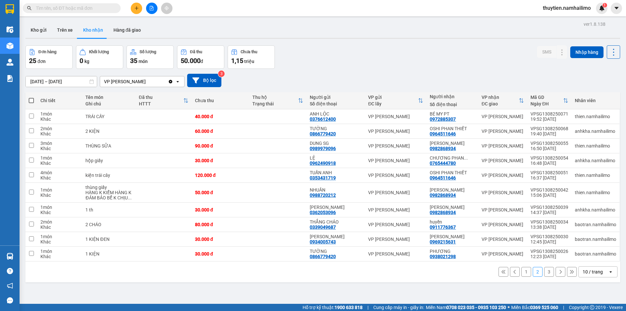
click at [544, 274] on button "3" at bounding box center [549, 272] width 10 height 10
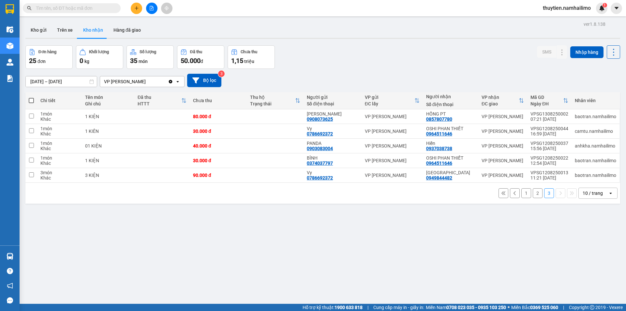
click at [522, 193] on button "1" at bounding box center [526, 193] width 10 height 10
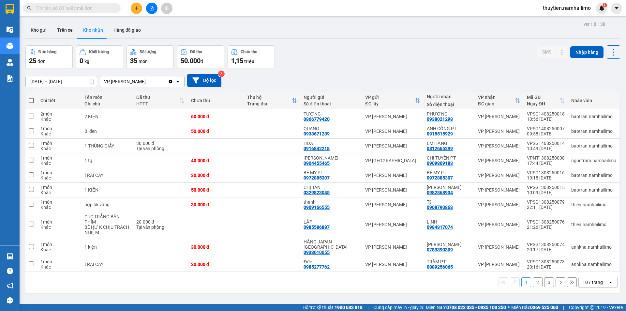
click at [582, 8] on span "thuytien.namhailimo" at bounding box center [566, 8] width 58 height 8
click at [564, 21] on span "Đăng xuất" at bounding box center [569, 20] width 45 height 7
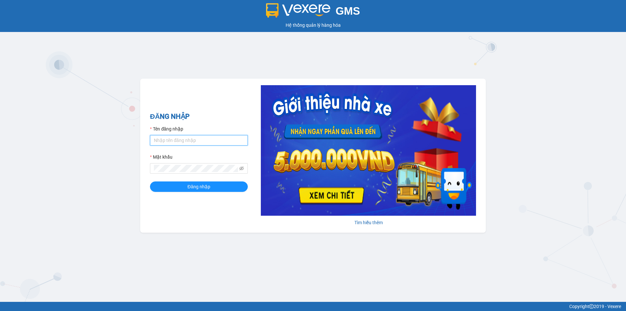
drag, startPoint x: 183, startPoint y: 139, endPoint x: 185, endPoint y: 145, distance: 6.3
click at [183, 139] on input "Tên đăng nhập" at bounding box center [199, 140] width 98 height 10
type input "thanhvien.namhailimo"
click at [150, 181] on button "Đăng nhập" at bounding box center [199, 186] width 98 height 10
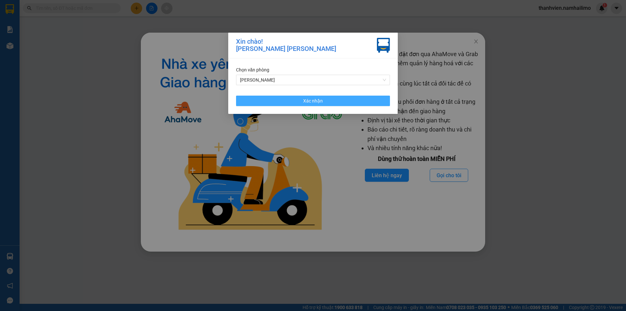
click at [341, 102] on button "Xác nhận" at bounding box center [313, 100] width 154 height 10
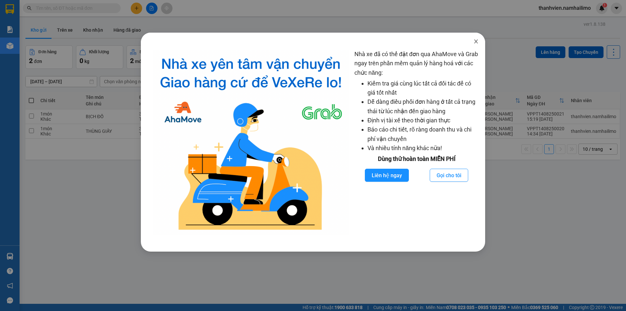
click at [478, 46] on span "Close" at bounding box center [476, 42] width 18 height 18
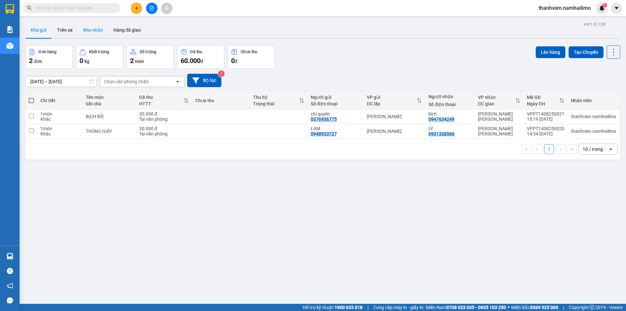
drag, startPoint x: 92, startPoint y: 29, endPoint x: 97, endPoint y: 30, distance: 5.1
click at [95, 28] on button "Kho nhận" at bounding box center [93, 30] width 30 height 16
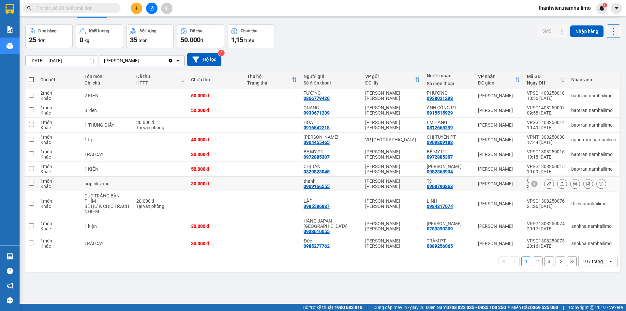
scroll to position [30, 0]
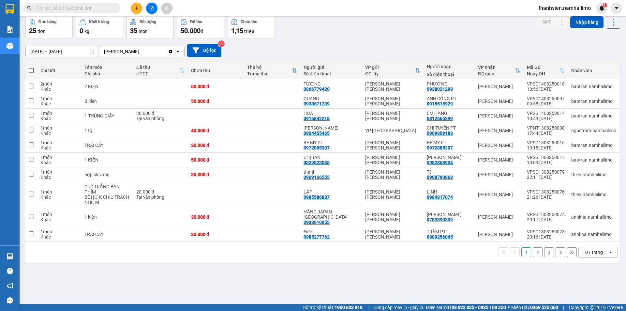
click at [533, 248] on button "2" at bounding box center [538, 252] width 10 height 10
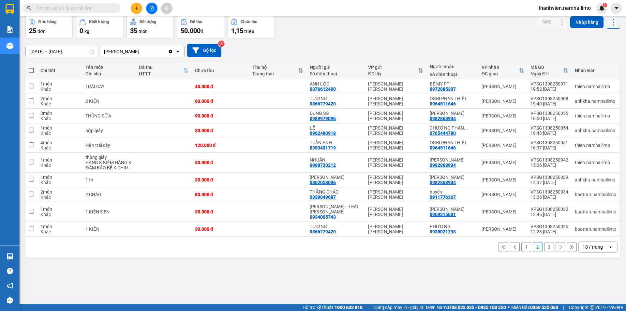
click at [546, 243] on button "3" at bounding box center [549, 247] width 10 height 10
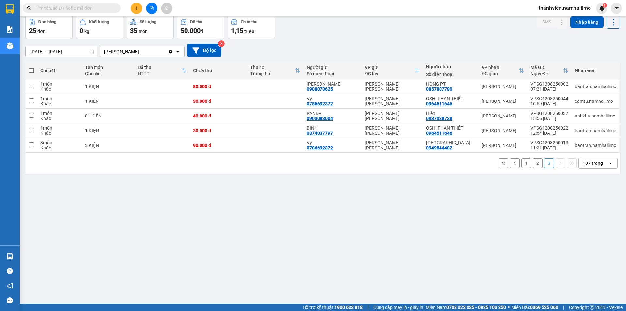
click at [535, 166] on button "2" at bounding box center [538, 163] width 10 height 10
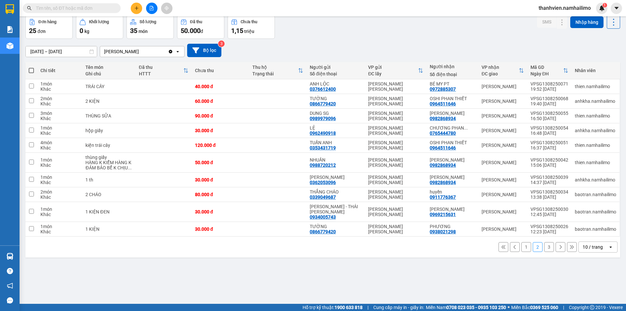
click at [521, 243] on button "1" at bounding box center [526, 247] width 10 height 10
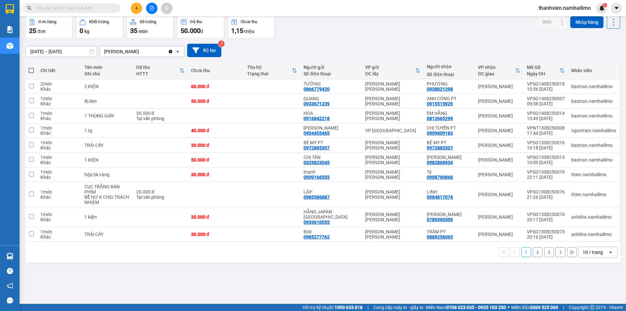
click at [533, 247] on button "2" at bounding box center [538, 252] width 10 height 10
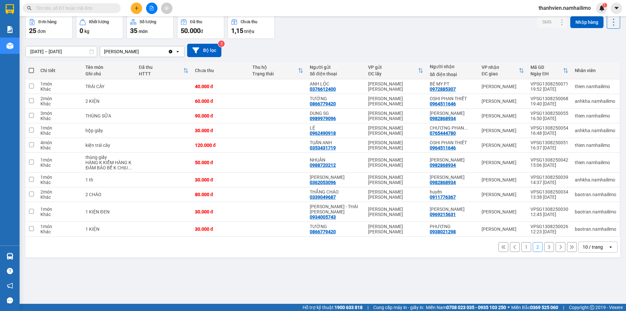
click at [544, 243] on button "3" at bounding box center [549, 247] width 10 height 10
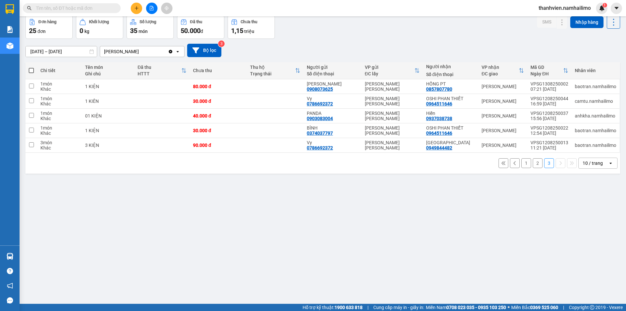
click at [533, 160] on button "2" at bounding box center [538, 163] width 10 height 10
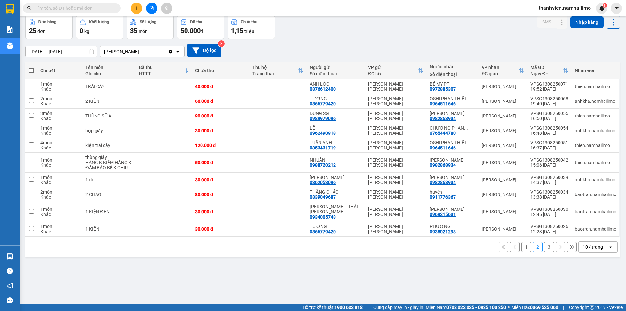
click at [522, 243] on button "1" at bounding box center [526, 247] width 10 height 10
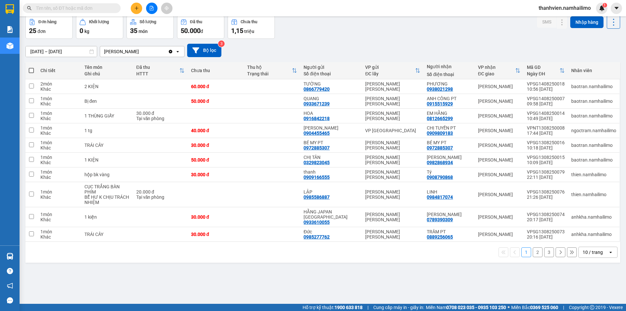
click at [91, 6] on input "text" at bounding box center [74, 8] width 77 height 7
click at [86, 11] on span at bounding box center [72, 8] width 98 height 10
click at [86, 10] on input "text" at bounding box center [74, 8] width 77 height 7
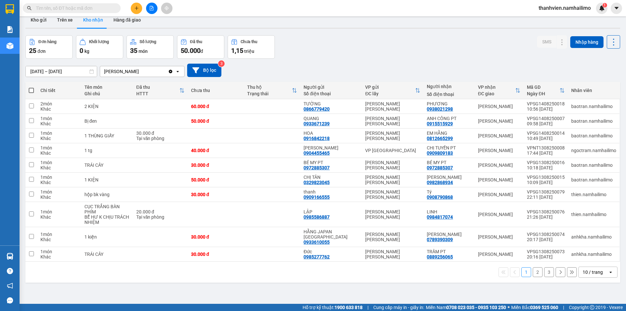
scroll to position [0, 0]
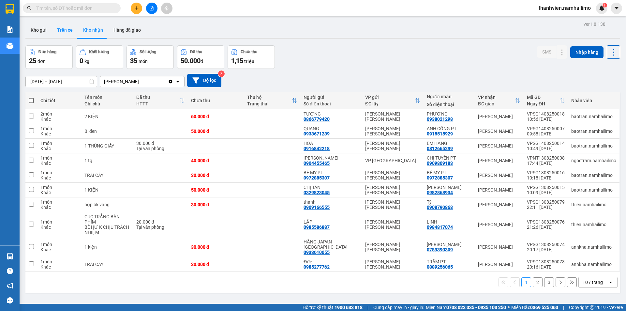
click at [61, 28] on button "Trên xe" at bounding box center [65, 30] width 26 height 16
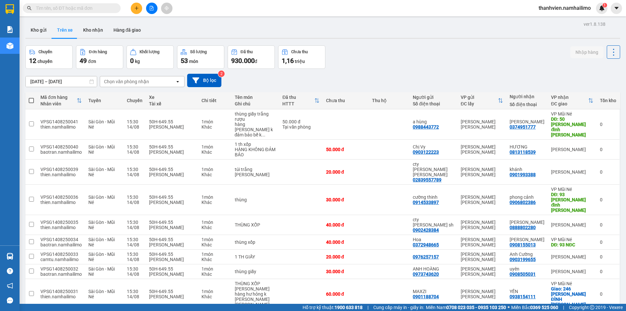
click at [145, 83] on div "Chọn văn phòng nhận" at bounding box center [126, 81] width 45 height 7
click at [41, 30] on button "Kho gửi" at bounding box center [38, 30] width 26 height 16
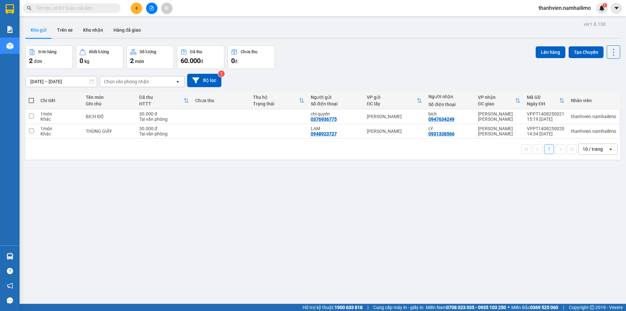
click at [150, 84] on div "Chọn văn phòng nhận" at bounding box center [137, 81] width 75 height 10
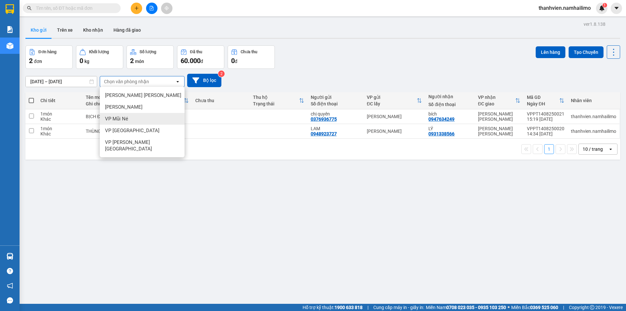
drag, startPoint x: 70, startPoint y: 197, endPoint x: 71, endPoint y: 191, distance: 5.3
click at [70, 196] on div "ver 1.8.138 Kho gửi Trên xe [PERSON_NAME] Hàng đã [PERSON_NAME] hàng 2 đơn [PER…" at bounding box center [323, 175] width 600 height 311
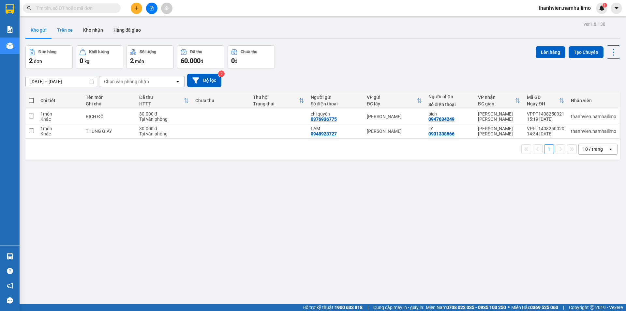
drag, startPoint x: 61, startPoint y: 33, endPoint x: 54, endPoint y: 34, distance: 6.6
click at [61, 33] on button "Trên xe" at bounding box center [65, 30] width 26 height 16
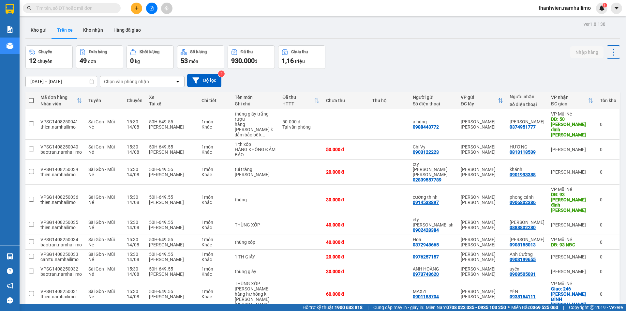
click at [143, 81] on div "Chọn văn phòng nhận" at bounding box center [126, 81] width 45 height 7
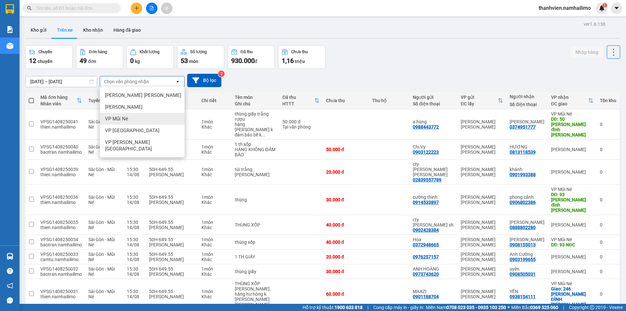
click at [139, 120] on div "VP Mũi Né" at bounding box center [142, 119] width 85 height 12
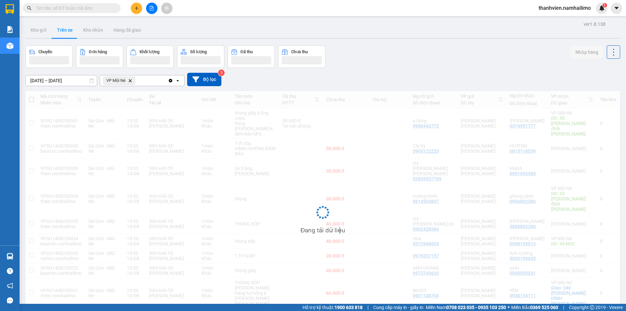
click at [147, 80] on div "[PERSON_NAME] Né Delete" at bounding box center [134, 80] width 68 height 10
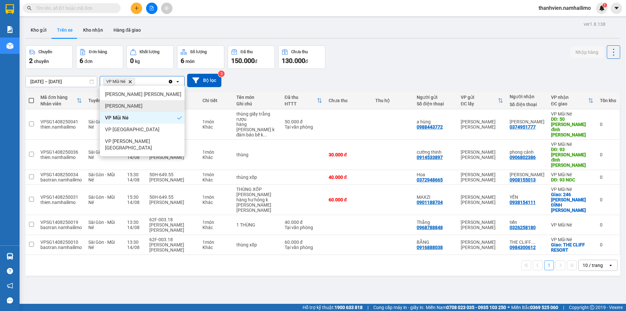
click at [123, 107] on span "[PERSON_NAME]" at bounding box center [123, 106] width 37 height 7
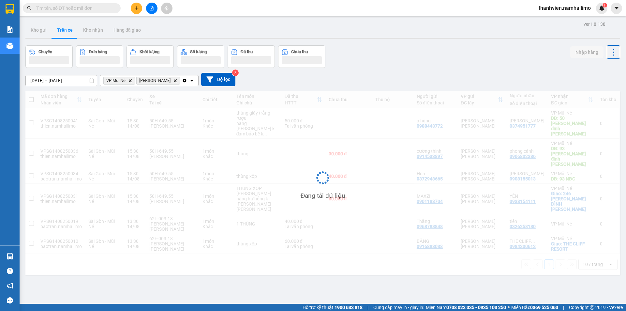
click at [130, 81] on icon "VP Mũi Né, close by backspace" at bounding box center [130, 80] width 3 height 3
click at [141, 81] on icon "VP Phan Thiết, close by backspace" at bounding box center [142, 80] width 3 height 3
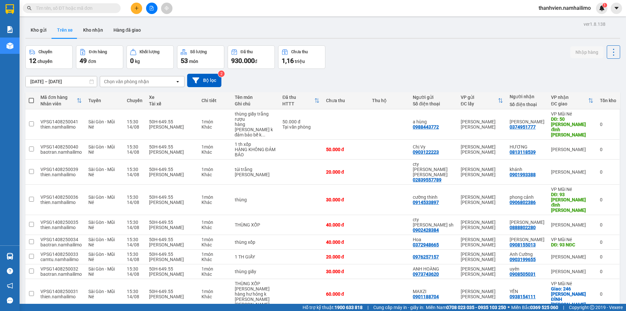
click at [49, 7] on input "text" at bounding box center [74, 8] width 77 height 7
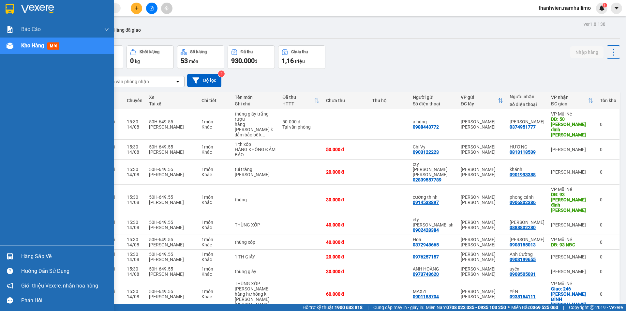
click at [35, 49] on div "Kho hàng mới" at bounding box center [41, 45] width 41 height 8
drag, startPoint x: 76, startPoint y: 41, endPoint x: 78, endPoint y: 45, distance: 3.8
click at [77, 42] on div "Kho hàng mới" at bounding box center [65, 45] width 88 height 16
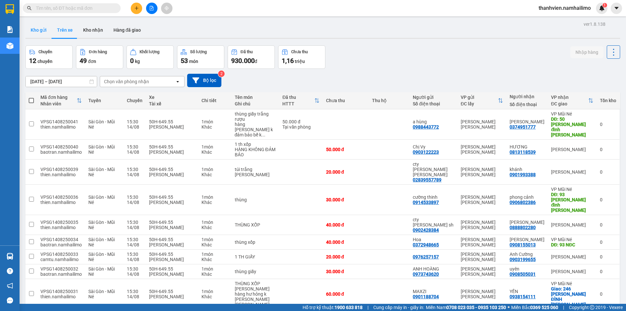
click at [41, 35] on button "Kho gửi" at bounding box center [38, 30] width 26 height 16
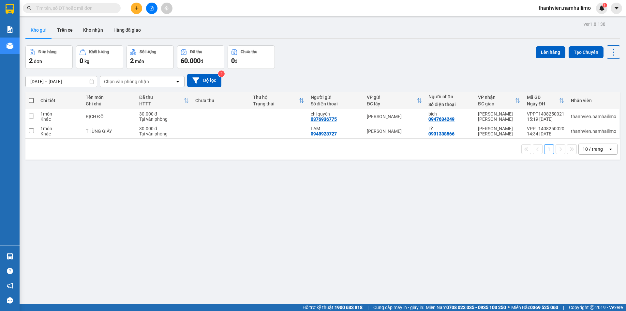
click at [122, 80] on div "Chọn văn phòng nhận" at bounding box center [126, 81] width 45 height 7
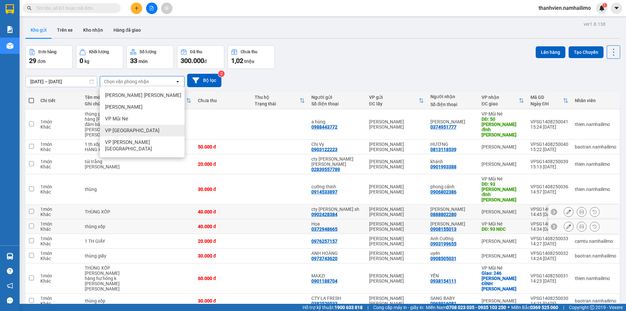
click at [81, 204] on td "1 món Khác" at bounding box center [59, 211] width 44 height 15
checkbox input "true"
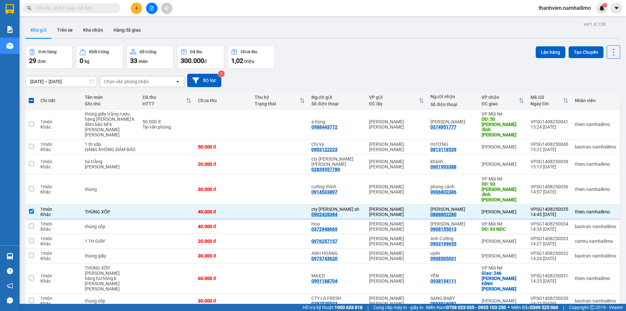
click at [166, 82] on div "Chọn văn phòng nhận" at bounding box center [137, 81] width 75 height 10
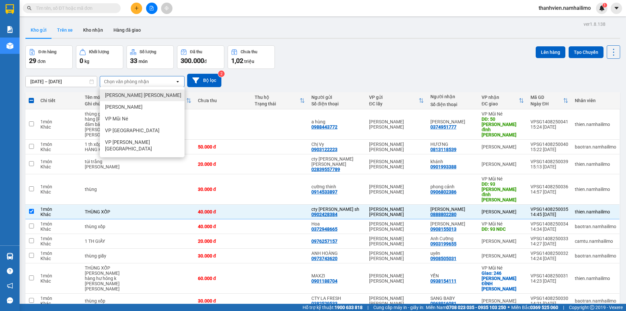
click at [70, 33] on button "Trên xe" at bounding box center [65, 30] width 26 height 16
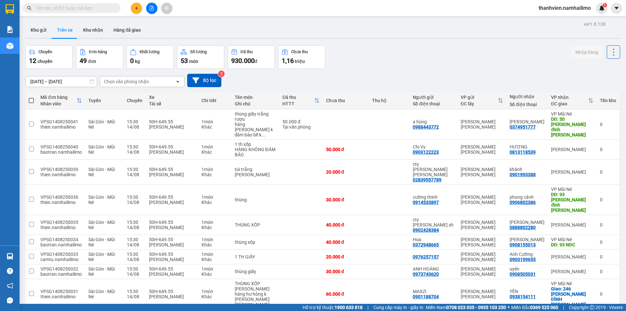
click at [90, 82] on icon at bounding box center [92, 81] width 4 height 5
click at [127, 80] on div "Chọn văn phòng nhận" at bounding box center [126, 81] width 45 height 7
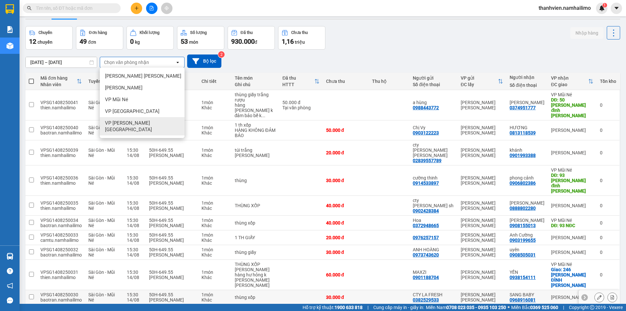
scroll to position [30, 0]
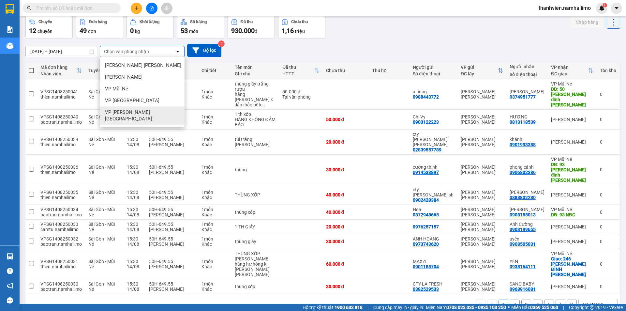
click at [510, 299] on button "2" at bounding box center [515, 304] width 10 height 10
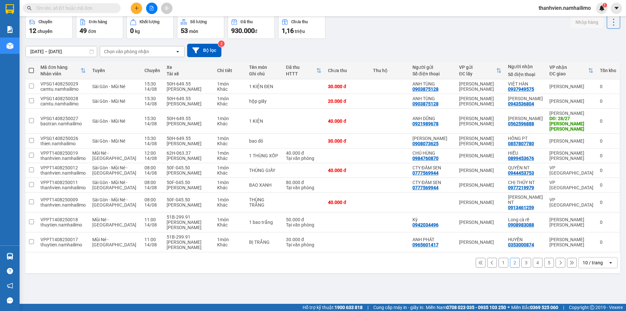
click at [141, 51] on div "Chọn văn phòng nhận" at bounding box center [126, 51] width 45 height 7
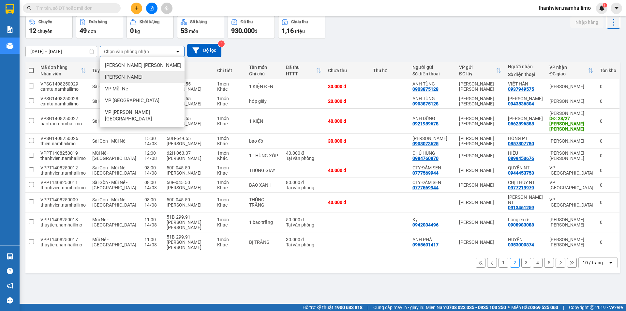
click at [111, 286] on div "ver 1.8.138 Kho gửi Trên xe [PERSON_NAME] Hàng đã giao Chuyến 12 chuyến Đơn hàn…" at bounding box center [323, 145] width 600 height 311
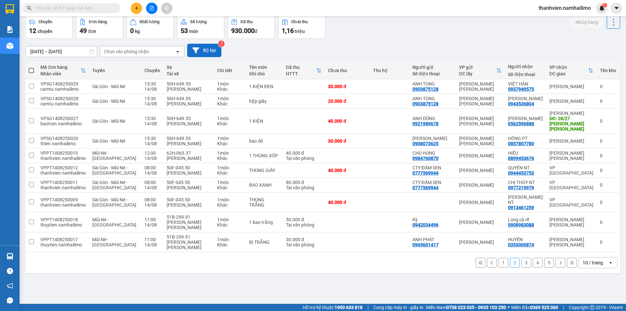
scroll to position [0, 0]
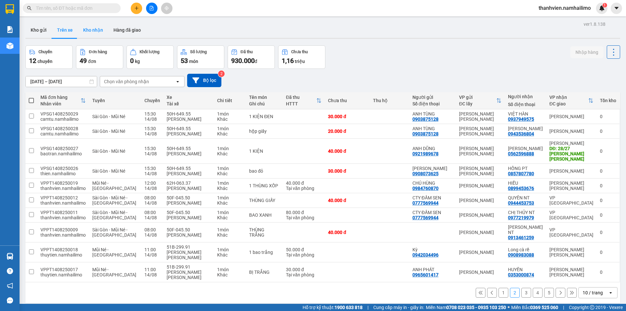
click at [95, 29] on button "Kho nhận" at bounding box center [93, 30] width 30 height 16
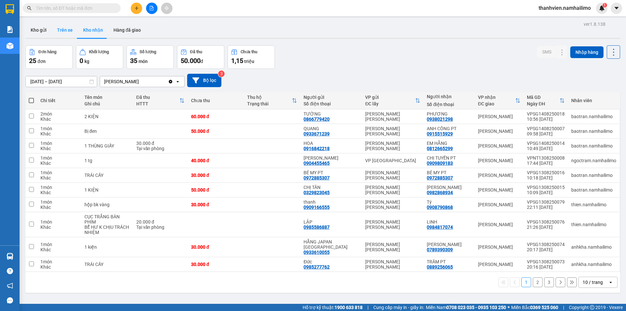
click at [62, 32] on button "Trên xe" at bounding box center [65, 30] width 26 height 16
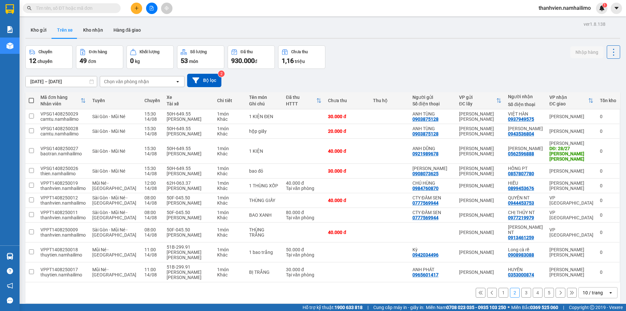
click at [131, 80] on div "Chọn văn phòng nhận" at bounding box center [126, 81] width 45 height 7
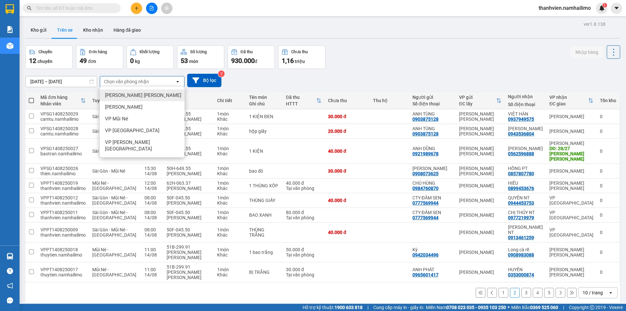
click at [218, 26] on div "Kho gửi Trên xe Kho nhận Hàng đã giao" at bounding box center [322, 30] width 594 height 17
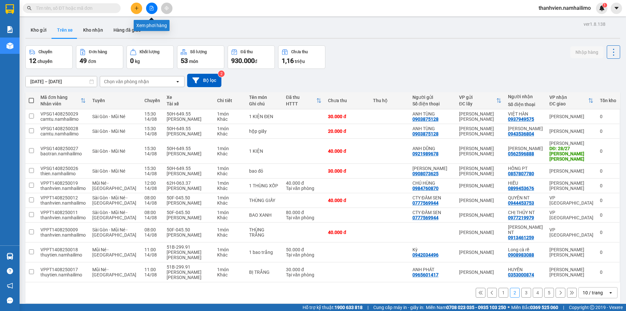
click at [154, 5] on button at bounding box center [151, 8] width 11 height 11
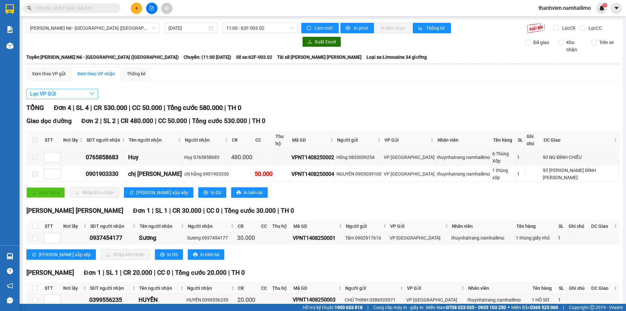
click at [90, 96] on icon "down" at bounding box center [91, 93] width 5 height 5
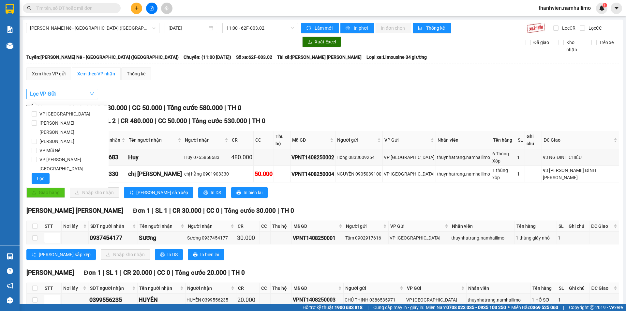
click at [85, 96] on button "Lọc VP Gửi" at bounding box center [62, 94] width 72 height 10
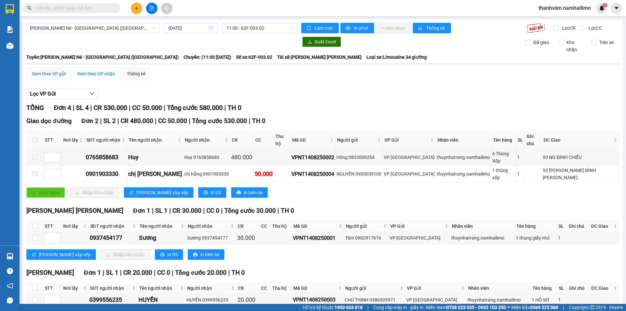
click at [53, 74] on div "Xem theo VP gửi" at bounding box center [49, 73] width 34 height 7
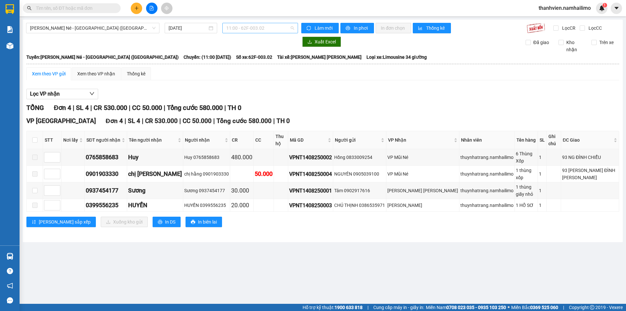
click at [265, 28] on span "11:00 - 62F-003.02" at bounding box center [260, 28] width 68 height 10
click at [270, 28] on span "11:00 - 62F-003.02" at bounding box center [260, 28] width 68 height 10
click at [118, 31] on span "[PERSON_NAME] Né - [GEOGRAPHIC_DATA] ([GEOGRAPHIC_DATA])" at bounding box center [92, 28] width 125 height 10
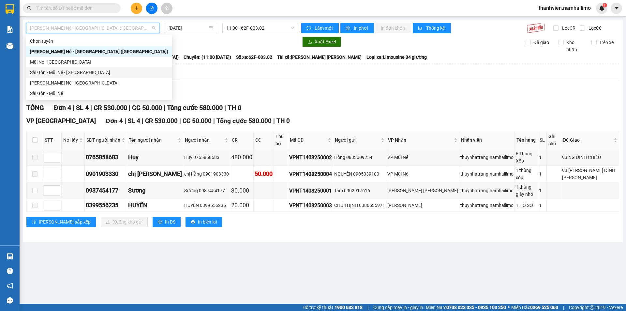
click at [76, 72] on div "Sài Gòn - Mũi Né - [GEOGRAPHIC_DATA]" at bounding box center [99, 72] width 138 height 7
type input "[DATE]"
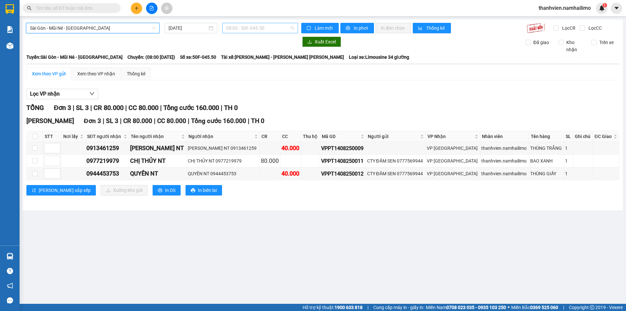
click at [252, 26] on span "08:00 - 50F-045.50" at bounding box center [260, 28] width 68 height 10
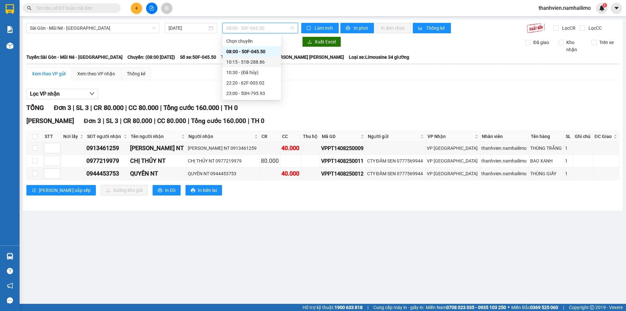
click at [253, 62] on div "10:15 - 51B-288.86" at bounding box center [251, 61] width 51 height 7
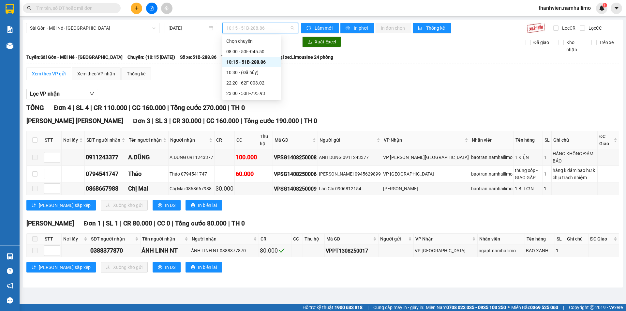
click at [270, 29] on span "10:15 - 51B-288.86" at bounding box center [260, 28] width 68 height 10
click at [267, 52] on div "08:00 - 50F-045.50" at bounding box center [251, 51] width 51 height 7
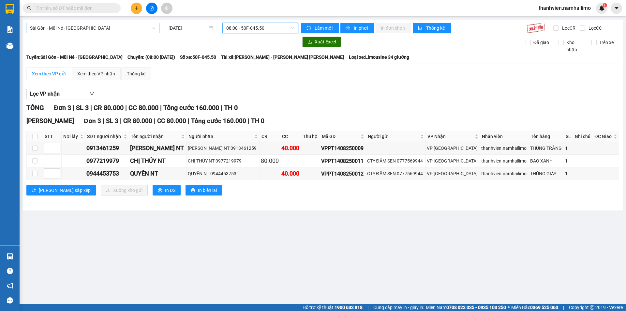
click at [117, 27] on span "Sài Gòn - Mũi Né - [GEOGRAPHIC_DATA]" at bounding box center [92, 28] width 125 height 10
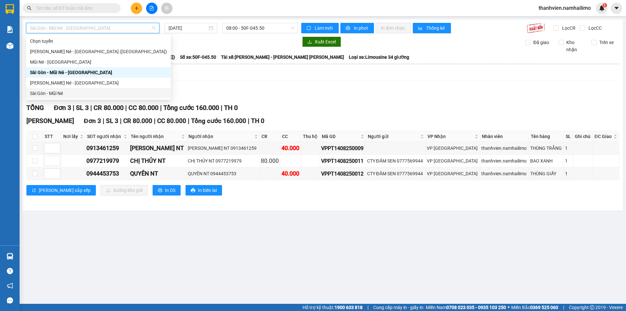
click at [52, 94] on div "Sài Gòn - Mũi Né" at bounding box center [98, 93] width 137 height 7
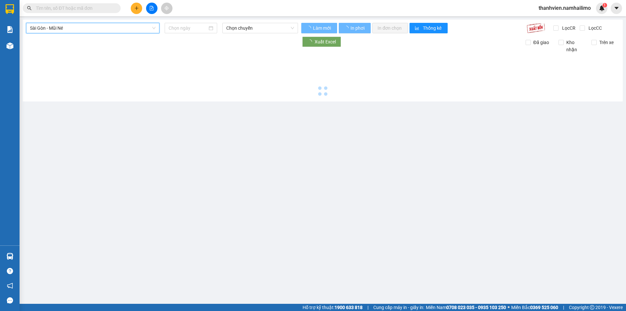
type input "[DATE]"
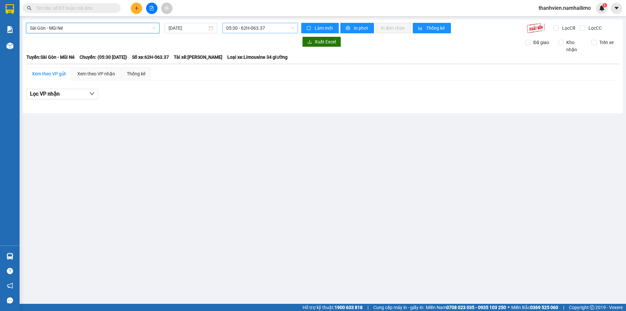
click at [262, 26] on span "05:30 - 62H-063.37" at bounding box center [260, 28] width 68 height 10
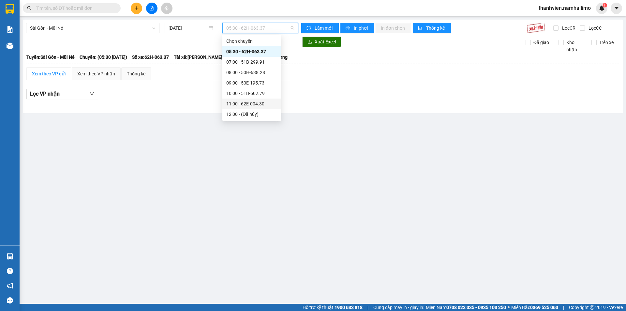
click at [246, 103] on div "11:00 - 62E-004.30" at bounding box center [251, 103] width 51 height 7
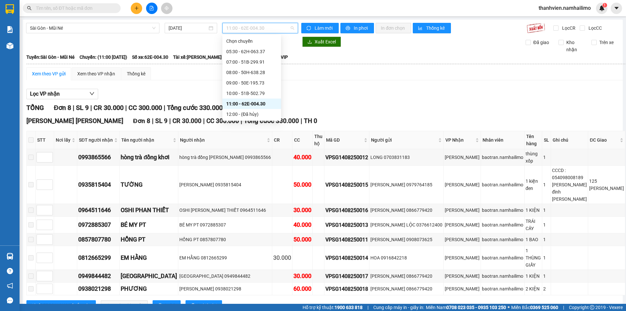
click at [264, 29] on span "11:00 - 62E-004.30" at bounding box center [260, 28] width 68 height 10
click at [258, 82] on div "10:00 - 51B-502.79" at bounding box center [251, 81] width 51 height 7
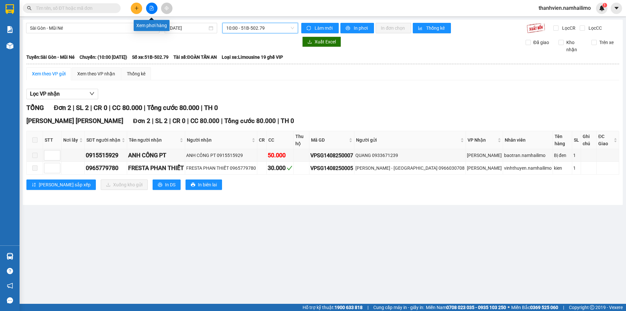
click at [154, 9] on button at bounding box center [151, 8] width 11 height 11
click at [154, 10] on button at bounding box center [151, 8] width 11 height 11
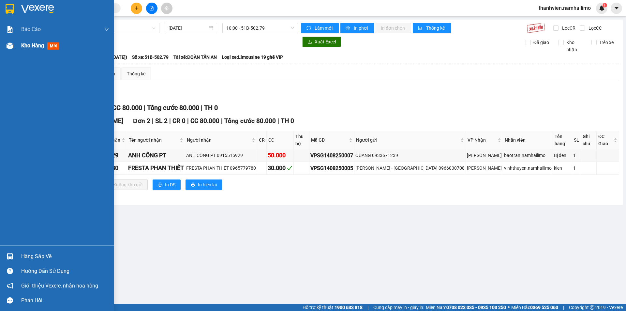
click at [41, 47] on span "Kho hàng" at bounding box center [32, 45] width 23 height 6
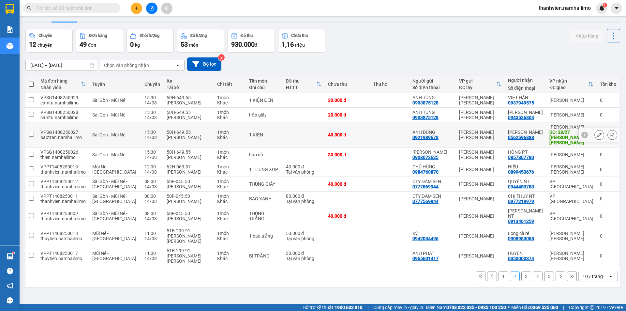
scroll to position [30, 0]
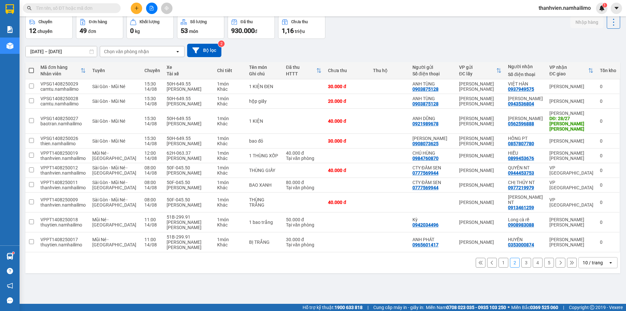
click at [498, 257] on button "1" at bounding box center [503, 262] width 10 height 10
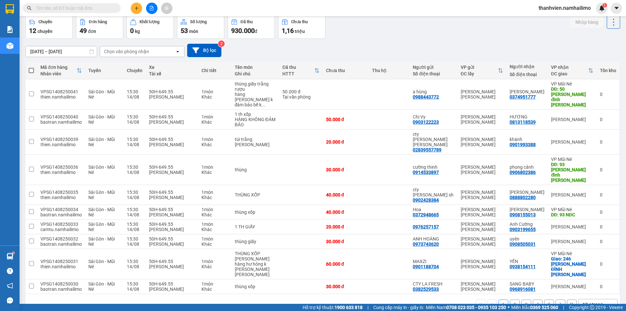
click at [510, 299] on button "2" at bounding box center [515, 304] width 10 height 10
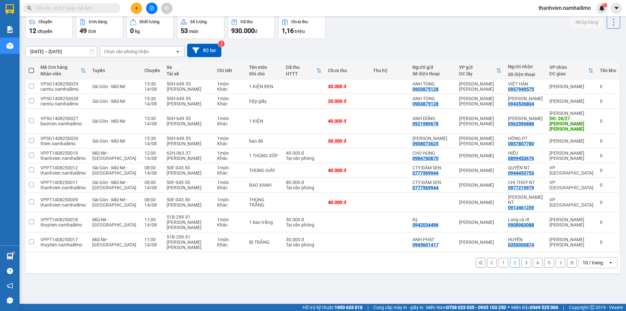
click at [523, 257] on button "3" at bounding box center [526, 262] width 10 height 10
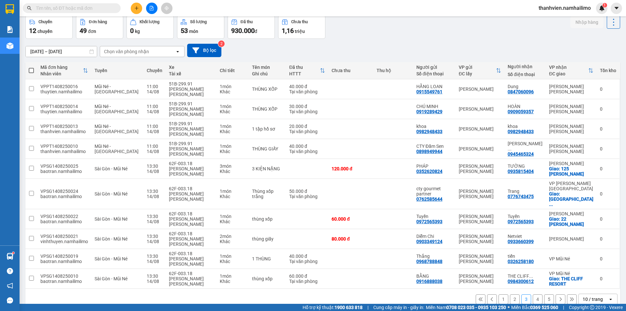
click at [535, 294] on button "4" at bounding box center [538, 299] width 10 height 10
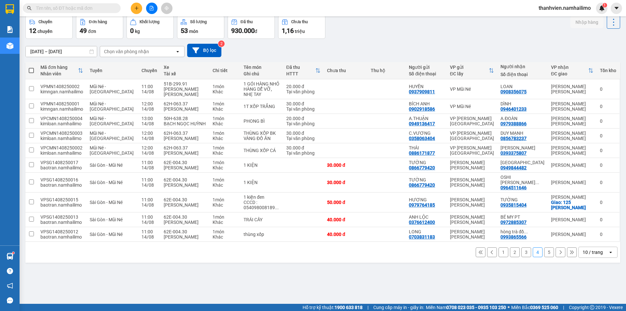
click at [547, 249] on button "5" at bounding box center [549, 252] width 10 height 10
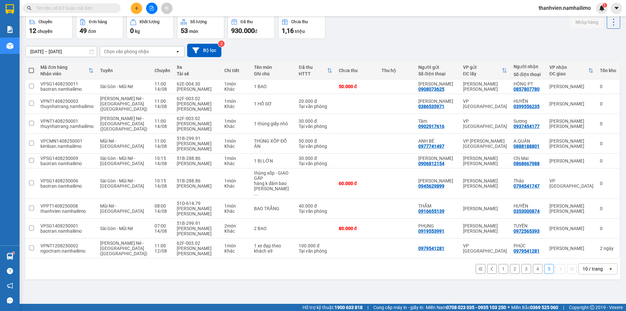
click at [533, 264] on button "4" at bounding box center [538, 269] width 10 height 10
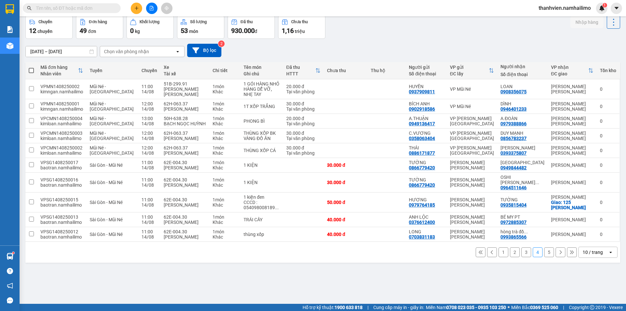
click at [521, 248] on button "3" at bounding box center [526, 252] width 10 height 10
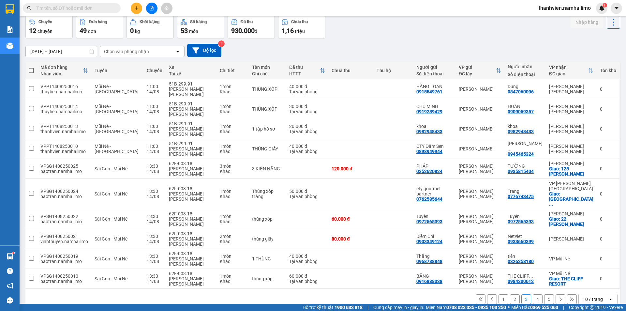
click at [510, 294] on button "2" at bounding box center [515, 299] width 10 height 10
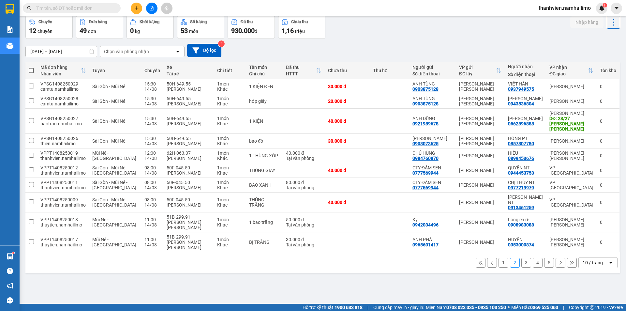
click at [498, 257] on button "1" at bounding box center [503, 262] width 10 height 10
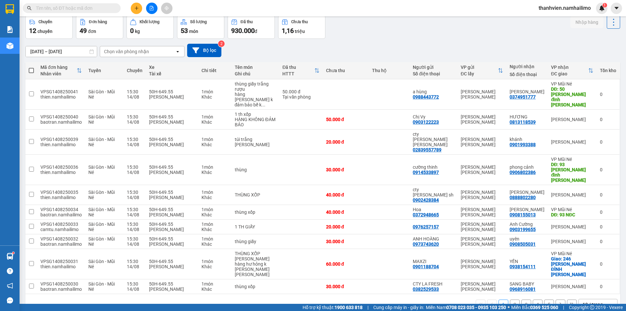
click at [511, 299] on button "2" at bounding box center [515, 304] width 10 height 10
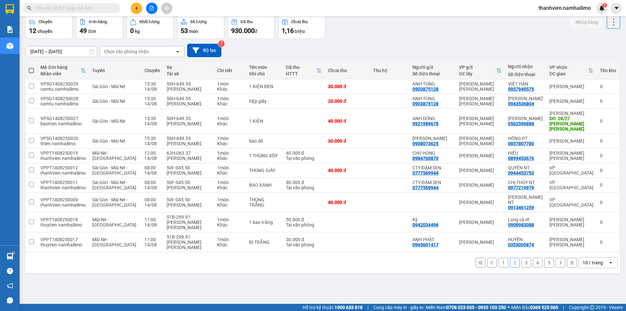
click at [521, 257] on button "3" at bounding box center [526, 262] width 10 height 10
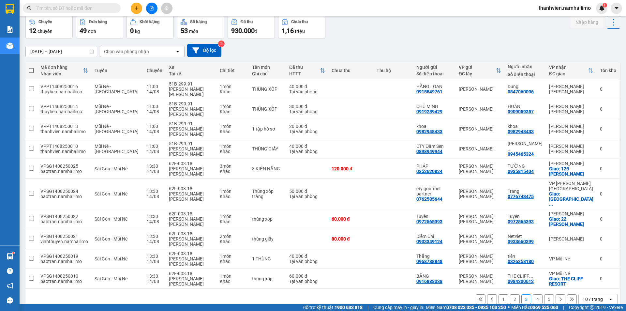
click at [534, 294] on button "4" at bounding box center [538, 299] width 10 height 10
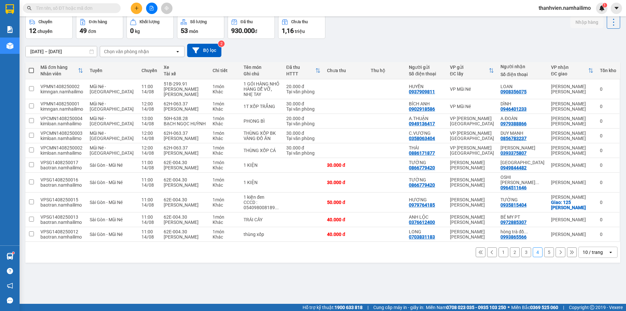
click at [544, 247] on button "5" at bounding box center [549, 252] width 10 height 10
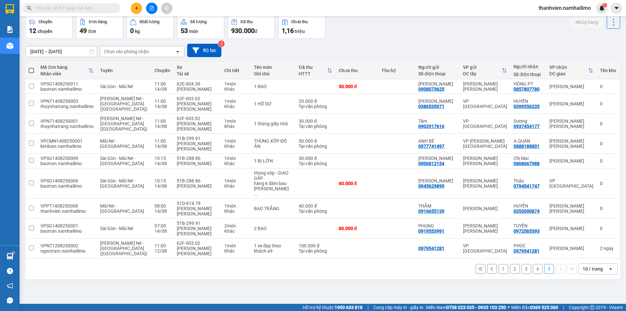
click at [151, 7] on icon "file-add" at bounding box center [151, 8] width 5 height 5
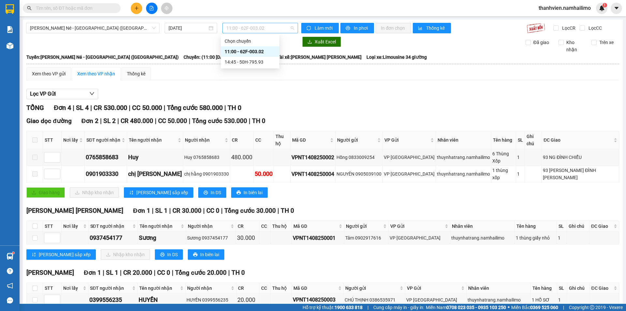
click at [268, 27] on span "11:00 - 62F-003.02" at bounding box center [260, 28] width 68 height 10
click at [112, 24] on span "[PERSON_NAME] Né - [GEOGRAPHIC_DATA] ([GEOGRAPHIC_DATA])" at bounding box center [92, 28] width 125 height 10
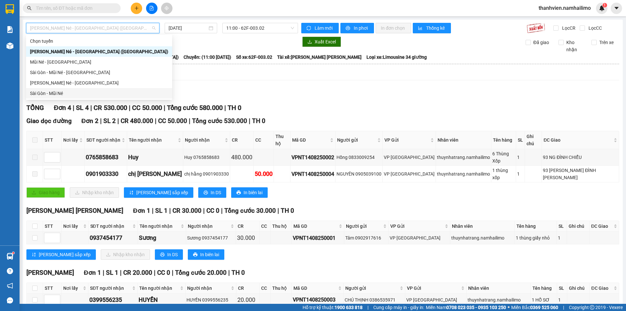
click at [62, 94] on div "Sài Gòn - Mũi Né" at bounding box center [99, 93] width 138 height 7
type input "[DATE]"
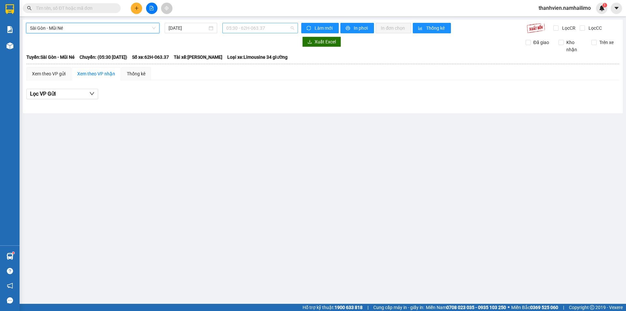
click at [275, 26] on span "05:30 - 62H-063.37" at bounding box center [260, 28] width 68 height 10
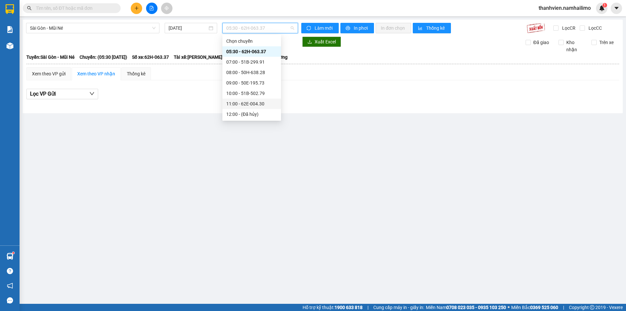
drag, startPoint x: 245, startPoint y: 105, endPoint x: 250, endPoint y: 101, distance: 6.7
click at [245, 106] on div "11:00 - 62E-004.30" at bounding box center [251, 103] width 51 height 7
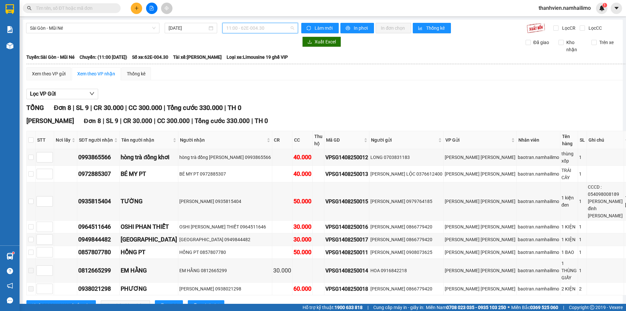
click at [282, 31] on span "11:00 - 62E-004.30" at bounding box center [260, 28] width 68 height 10
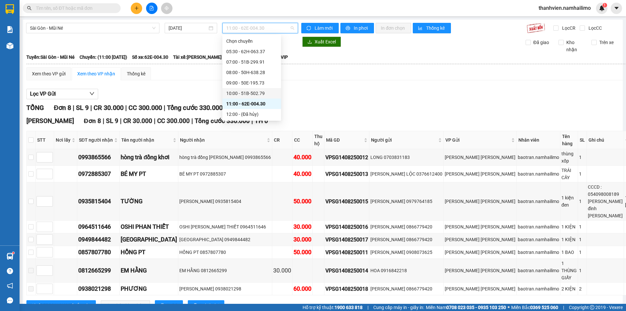
click at [258, 91] on div "10:00 - 51B-502.79" at bounding box center [251, 93] width 51 height 7
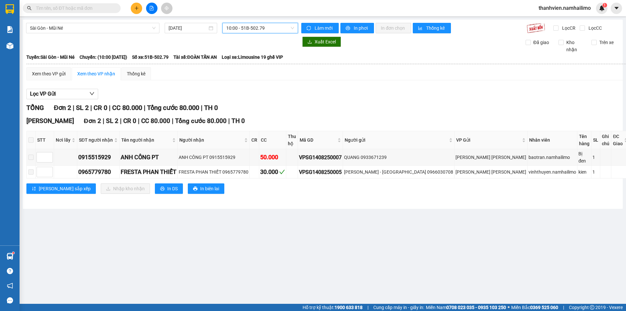
click at [278, 29] on span "10:00 - 51B-502.79" at bounding box center [260, 28] width 68 height 10
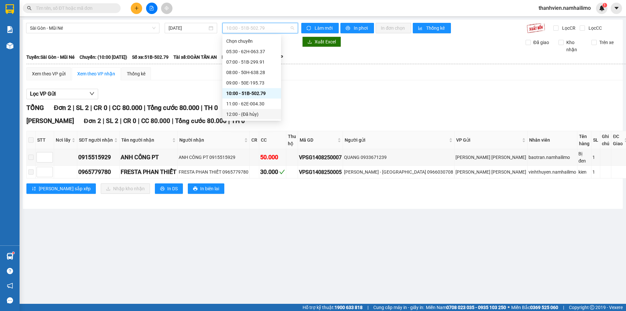
click at [258, 116] on div "12:00 - (Đã [PERSON_NAME])" at bounding box center [251, 113] width 51 height 7
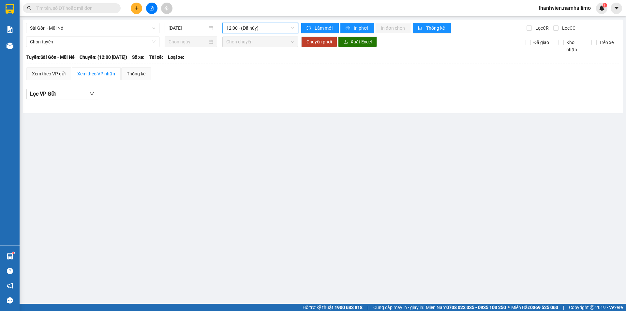
click at [268, 29] on span "12:00 - (Đã [PERSON_NAME])" at bounding box center [260, 28] width 68 height 10
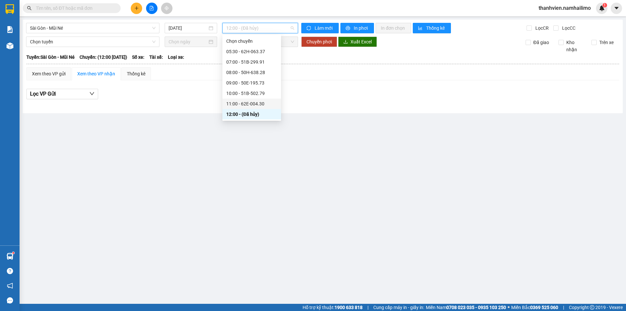
drag, startPoint x: 260, startPoint y: 103, endPoint x: 263, endPoint y: 105, distance: 3.9
click at [260, 103] on div "11:00 - 62E-004.30" at bounding box center [251, 103] width 51 height 7
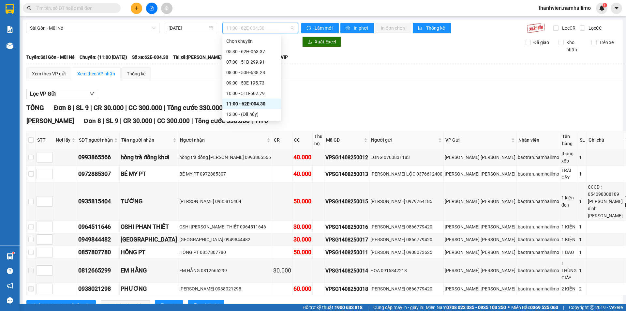
click at [286, 29] on span "11:00 - 62E-004.30" at bounding box center [260, 28] width 68 height 10
click at [257, 79] on div "13:30 (TC) - 62F-003.18" at bounding box center [251, 78] width 51 height 7
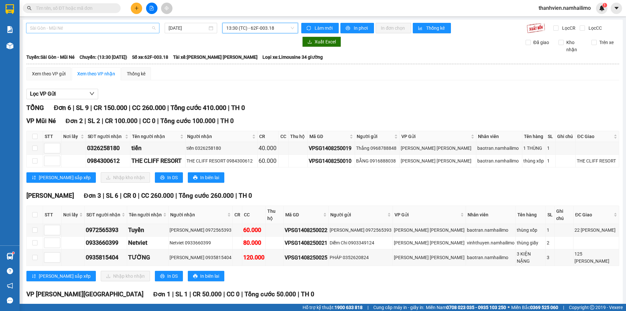
click at [70, 26] on span "Sài Gòn - Mũi Né" at bounding box center [92, 28] width 125 height 10
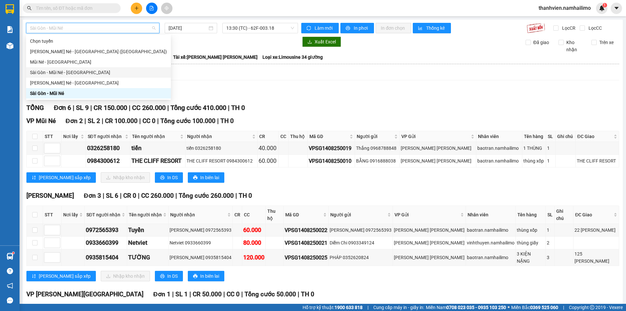
click at [80, 73] on div "Sài Gòn - Mũi Né - [GEOGRAPHIC_DATA]" at bounding box center [98, 72] width 137 height 7
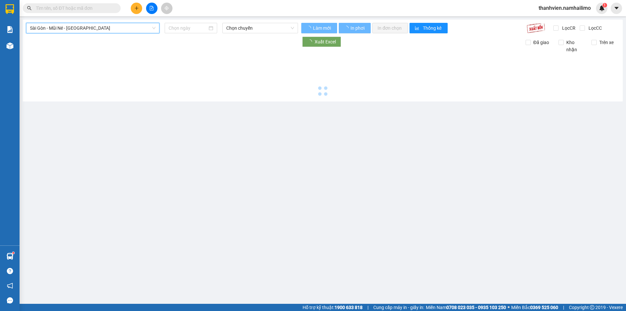
type input "[DATE]"
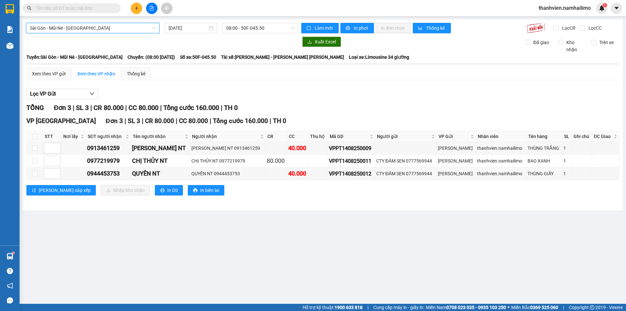
click at [281, 22] on div "[GEOGRAPHIC_DATA] - [GEOGRAPHIC_DATA] - [GEOGRAPHIC_DATA] [GEOGRAPHIC_DATA] - […" at bounding box center [323, 115] width 600 height 191
click at [278, 25] on span "08:00 - 50F-045.50" at bounding box center [260, 28] width 68 height 10
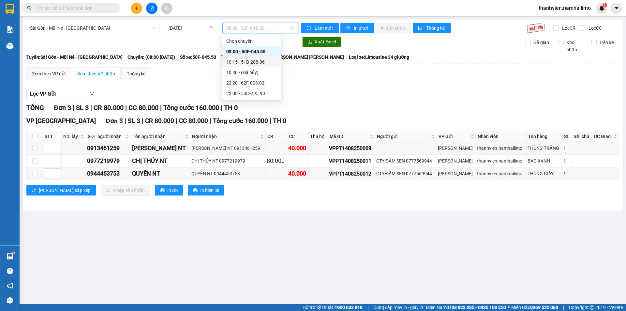
click at [266, 63] on div "10:15 - 51B-288.86" at bounding box center [251, 61] width 51 height 7
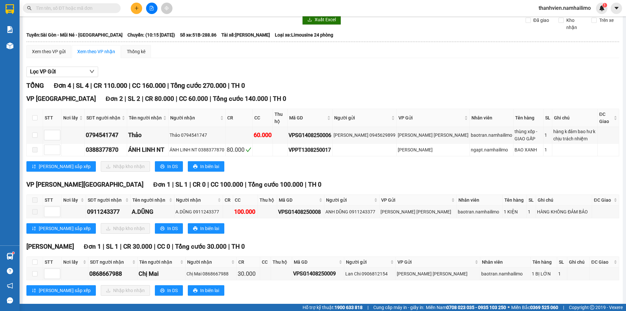
scroll to position [32, 0]
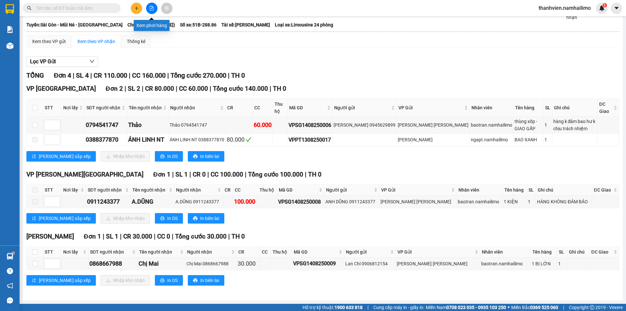
click at [153, 6] on icon "file-add" at bounding box center [151, 8] width 5 height 5
click at [32, 265] on input "checkbox" at bounding box center [34, 263] width 5 height 5
checkbox input "true"
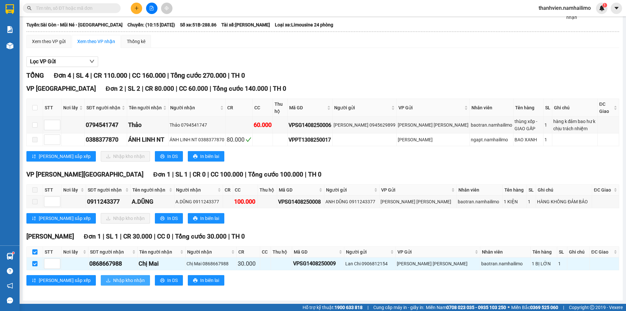
click at [113, 282] on span "Nhập kho nhận" at bounding box center [129, 279] width 32 height 7
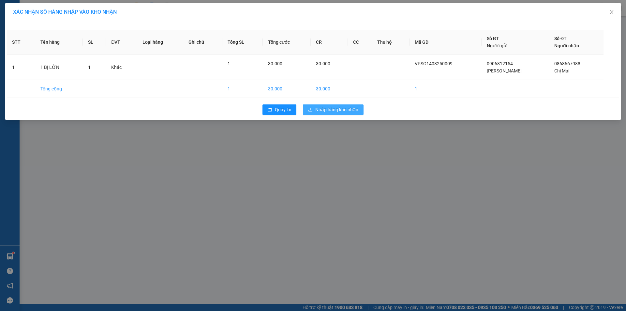
click at [345, 112] on span "Nhập hàng kho nhận" at bounding box center [336, 109] width 43 height 7
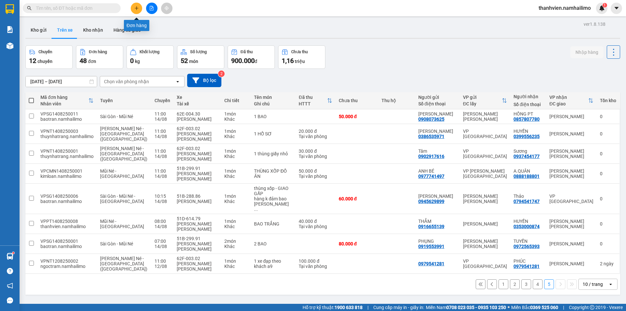
click at [138, 10] on icon "plus" at bounding box center [136, 8] width 5 height 5
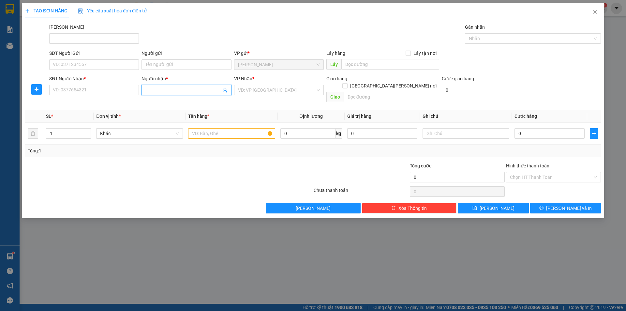
click at [144, 90] on span at bounding box center [186, 90] width 90 height 10
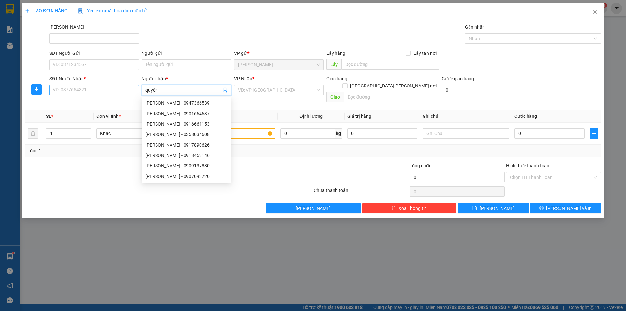
type input "quyên"
click at [79, 89] on input "SĐT Người Nhận *" at bounding box center [94, 90] width 90 height 10
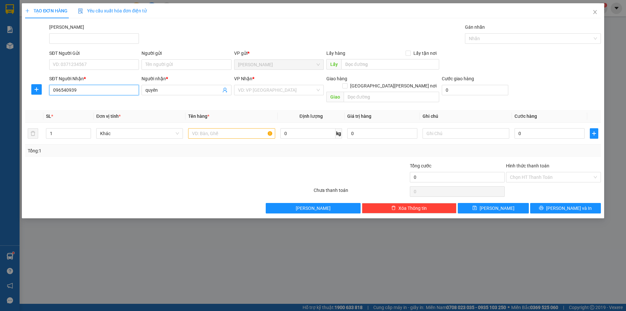
type input "0965409392"
click at [134, 102] on div "0965409392 - [PERSON_NAME]" at bounding box center [94, 102] width 82 height 7
type input "Mỹ Quyên"
type input "30.000"
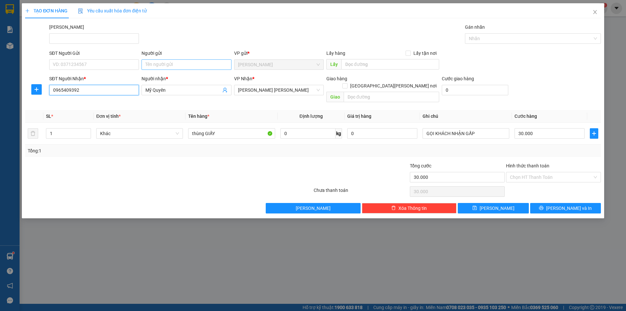
type input "0965409392"
click at [165, 63] on input "Người gửi" at bounding box center [186, 64] width 90 height 10
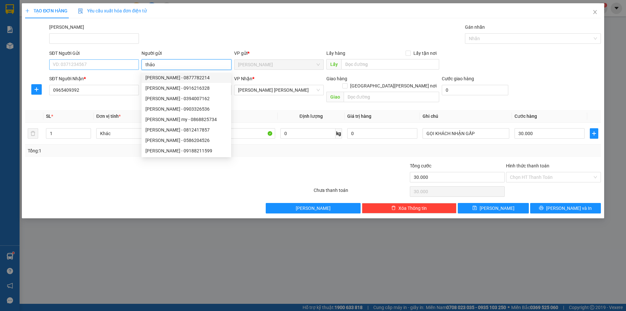
type input "thảo"
click at [123, 66] on input "SĐT Người Gửi" at bounding box center [94, 64] width 90 height 10
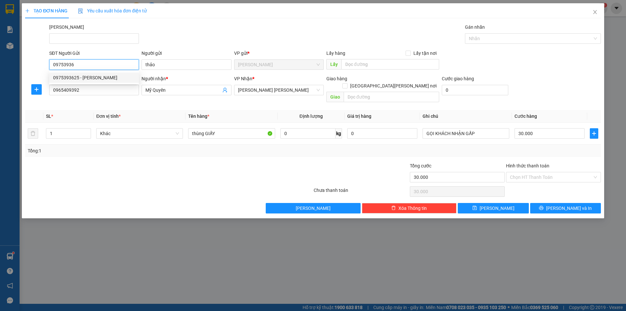
click at [125, 78] on div "0975393625 - [PERSON_NAME]" at bounding box center [94, 77] width 82 height 7
type input "0975393625"
type input "Chị Thảo"
type input "0975393625"
click at [524, 172] on input "Hình thức thanh toán" at bounding box center [551, 177] width 82 height 10
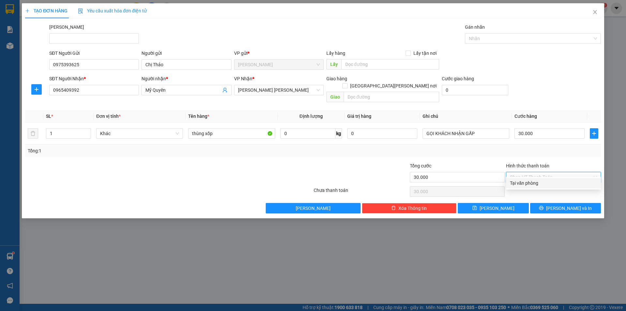
click at [531, 183] on div "Tại văn phòng" at bounding box center [553, 182] width 87 height 7
type input "0"
click at [543, 205] on icon "printer" at bounding box center [541, 207] width 5 height 5
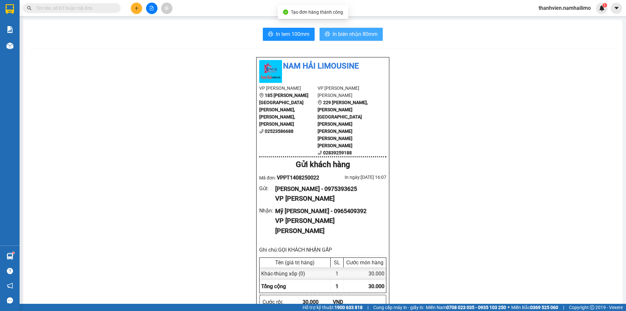
click at [371, 37] on span "In biên nhận 80mm" at bounding box center [354, 34] width 45 height 8
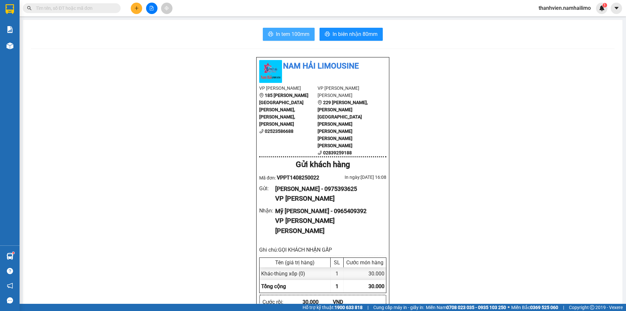
click at [295, 35] on span "In tem 100mm" at bounding box center [293, 34] width 34 height 8
click at [152, 12] on button at bounding box center [151, 8] width 11 height 11
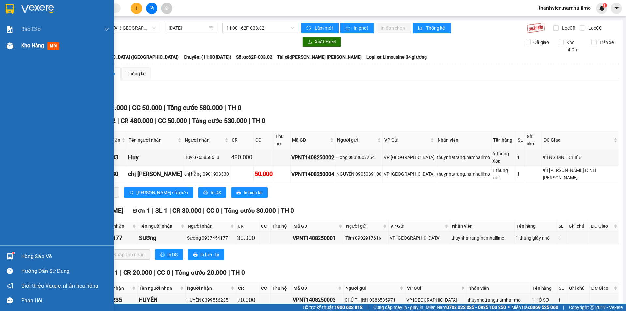
click at [23, 44] on span "Kho hàng" at bounding box center [32, 45] width 23 height 6
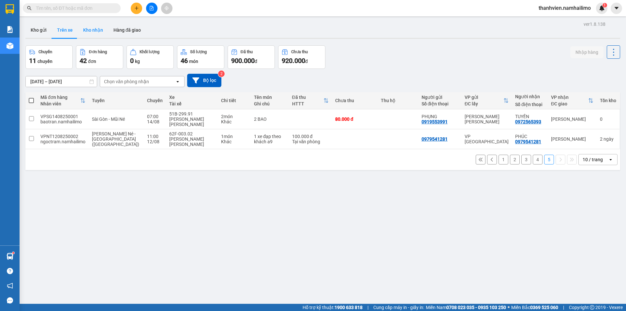
drag, startPoint x: 86, startPoint y: 31, endPoint x: 84, endPoint y: 34, distance: 4.2
click at [87, 31] on button "Kho nhận" at bounding box center [93, 30] width 30 height 16
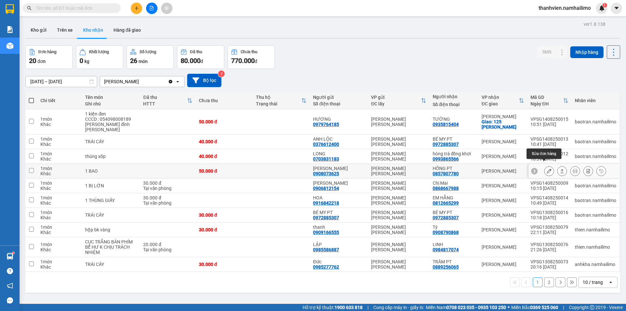
click at [547, 168] on icon at bounding box center [549, 170] width 5 height 5
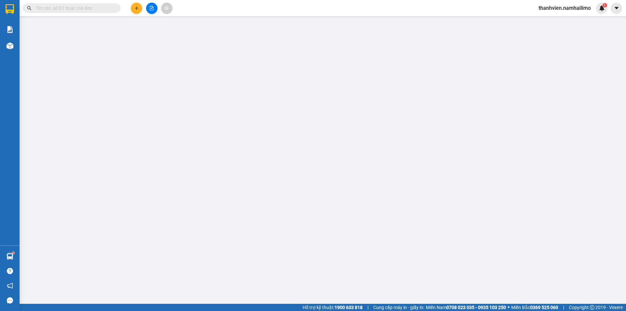
type input "0908073625"
type input "[PERSON_NAME]"
type input "0857807780"
type input "HỒNG PT"
type input "50.000"
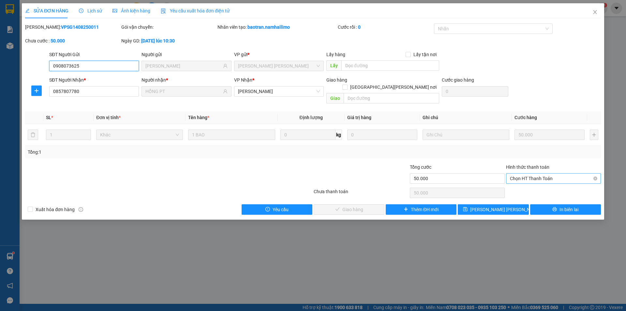
click at [539, 173] on span "Chọn HT Thanh Toán" at bounding box center [553, 178] width 87 height 10
click at [548, 183] on div "Tại văn phòng" at bounding box center [553, 184] width 87 height 7
type input "0"
click at [360, 206] on span "Giao hàng" at bounding box center [352, 209] width 21 height 7
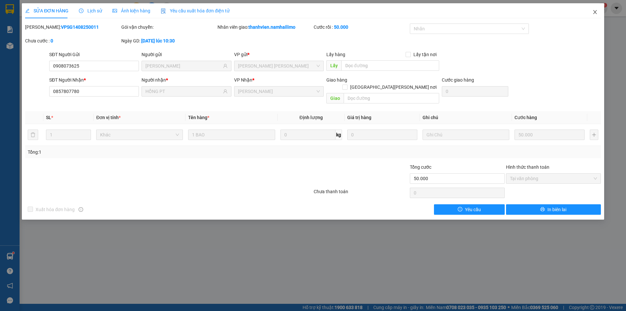
click at [592, 15] on span "Close" at bounding box center [595, 12] width 18 height 18
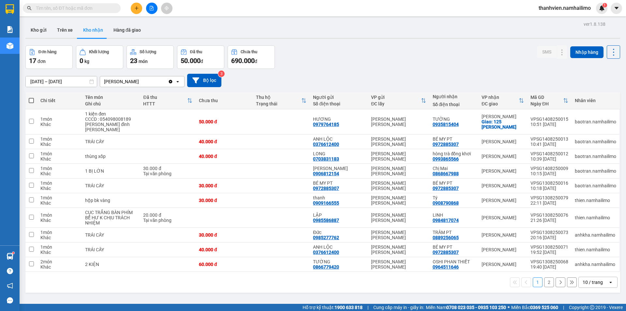
click at [71, 9] on input "text" at bounding box center [74, 8] width 77 height 7
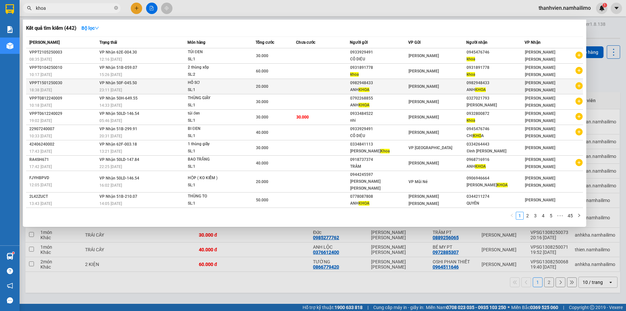
type input "khoa"
click at [578, 86] on icon "plus-circle" at bounding box center [578, 85] width 7 height 7
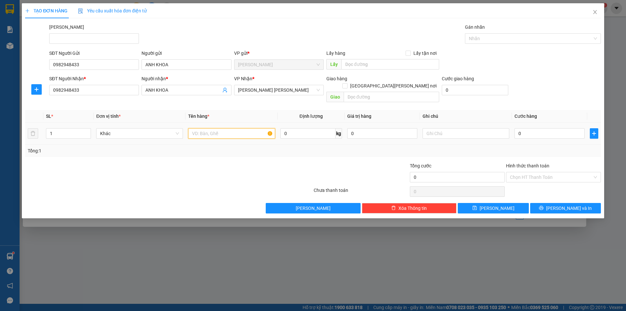
click at [217, 128] on input "text" at bounding box center [231, 133] width 87 height 10
type input "thùng giấy"
click at [527, 128] on input "0" at bounding box center [549, 133] width 70 height 10
type input "3"
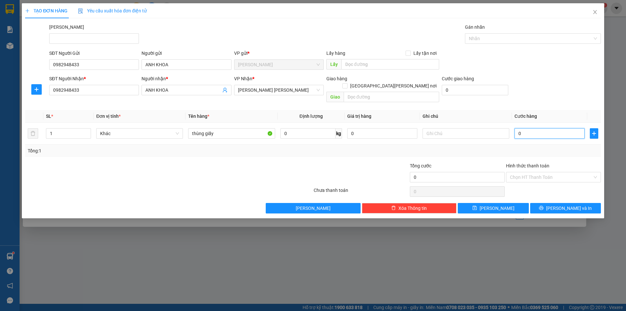
type input "3"
type input "30"
type input "30.000"
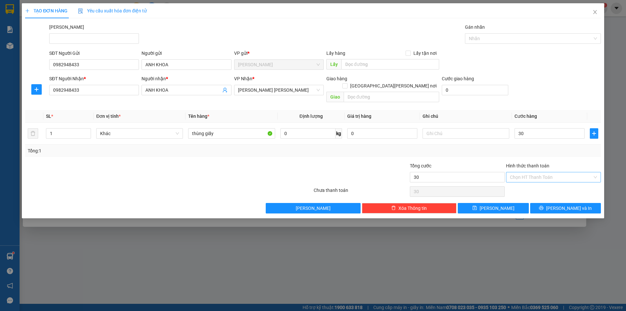
type input "30.000"
click at [549, 172] on input "Hình thức thanh toán" at bounding box center [551, 177] width 82 height 10
drag, startPoint x: 541, startPoint y: 183, endPoint x: 540, endPoint y: 175, distance: 8.9
click at [541, 183] on div "Tại văn phòng" at bounding box center [553, 182] width 87 height 7
type input "0"
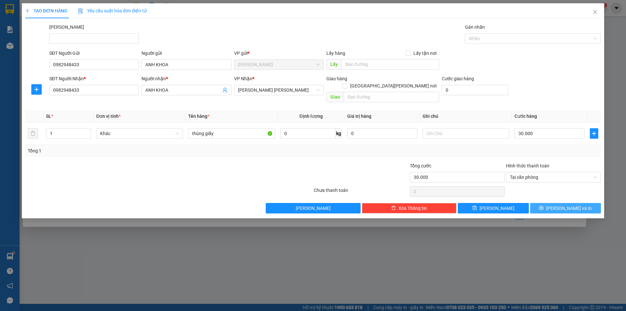
click at [560, 204] on span "[PERSON_NAME] và In" at bounding box center [569, 207] width 46 height 7
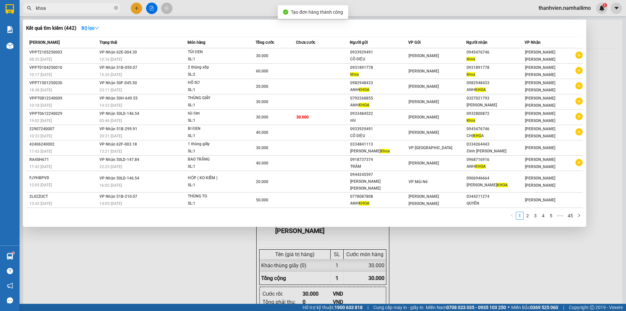
drag, startPoint x: 451, startPoint y: 274, endPoint x: 444, endPoint y: 266, distance: 11.1
click at [449, 272] on div at bounding box center [313, 155] width 626 height 311
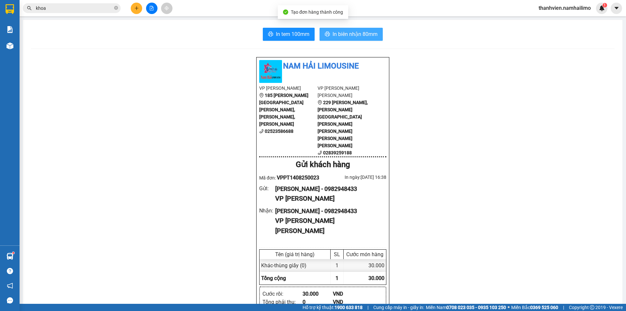
click at [328, 36] on button "In biên nhận 80mm" at bounding box center [350, 34] width 63 height 13
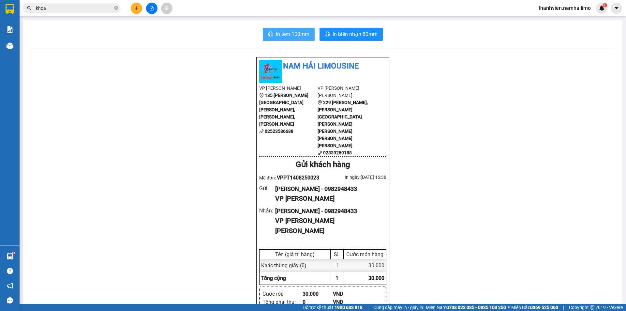
click at [282, 35] on span "In tem 100mm" at bounding box center [293, 34] width 34 height 8
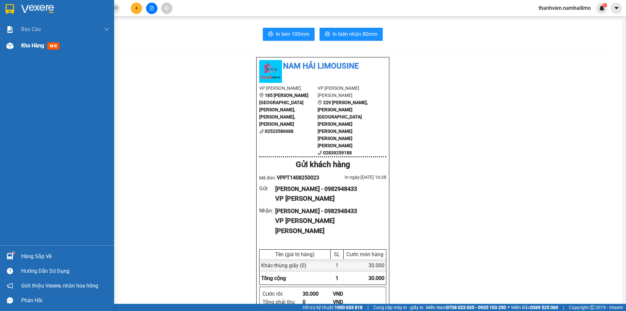
click at [20, 48] on div "Kho hàng mới" at bounding box center [57, 45] width 114 height 16
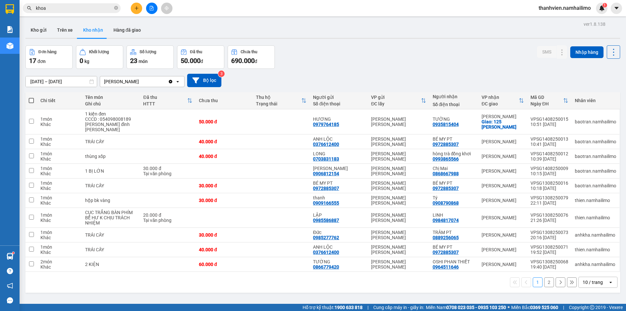
click at [547, 277] on button "2" at bounding box center [549, 282] width 10 height 10
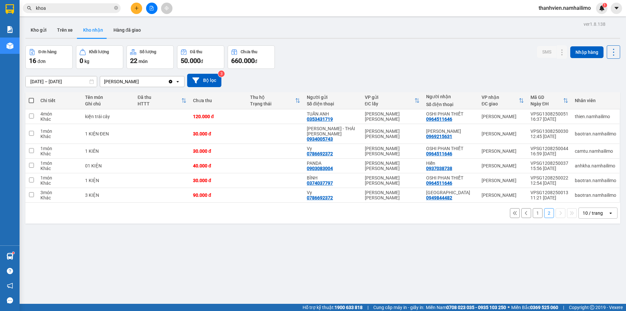
click at [533, 208] on button "1" at bounding box center [538, 213] width 10 height 10
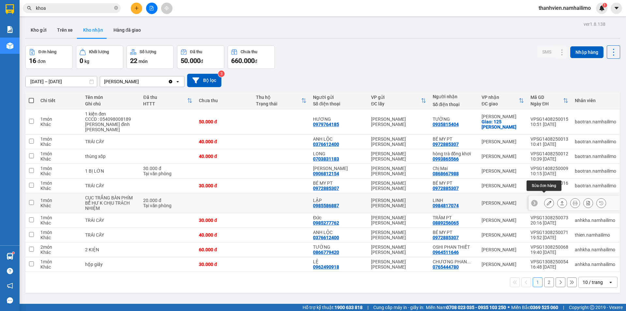
click at [547, 200] on icon at bounding box center [549, 202] width 5 height 5
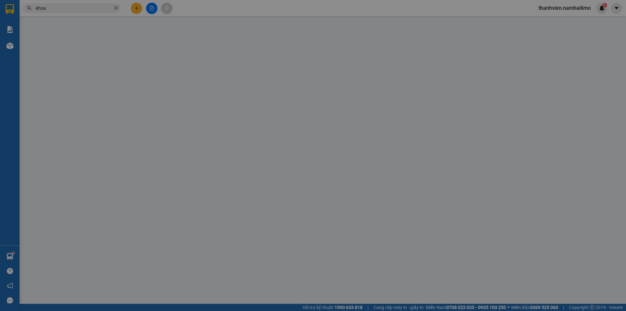
type input "0985586887"
type input "LẬP"
type input "0984817074"
type input "LINH"
type input "20.000"
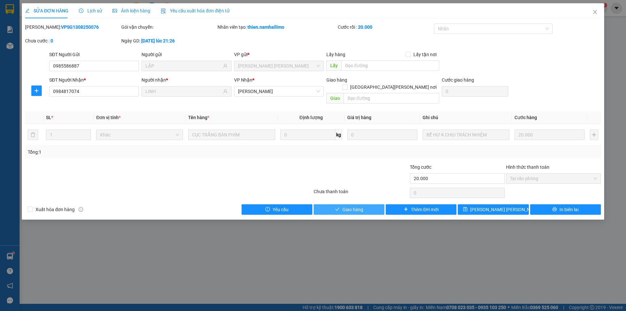
drag, startPoint x: 365, startPoint y: 203, endPoint x: 361, endPoint y: 200, distance: 5.3
click at [365, 204] on button "Giao hàng" at bounding box center [349, 209] width 71 height 10
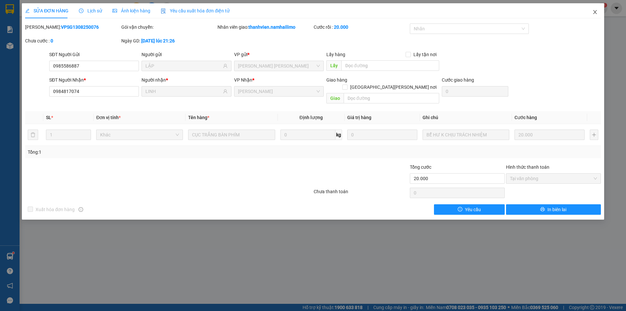
click at [595, 14] on icon "close" at bounding box center [594, 11] width 5 height 5
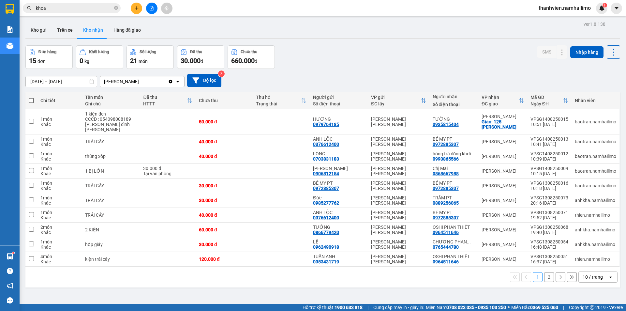
click at [544, 272] on button "2" at bounding box center [549, 277] width 10 height 10
